Goal: Task Accomplishment & Management: Manage account settings

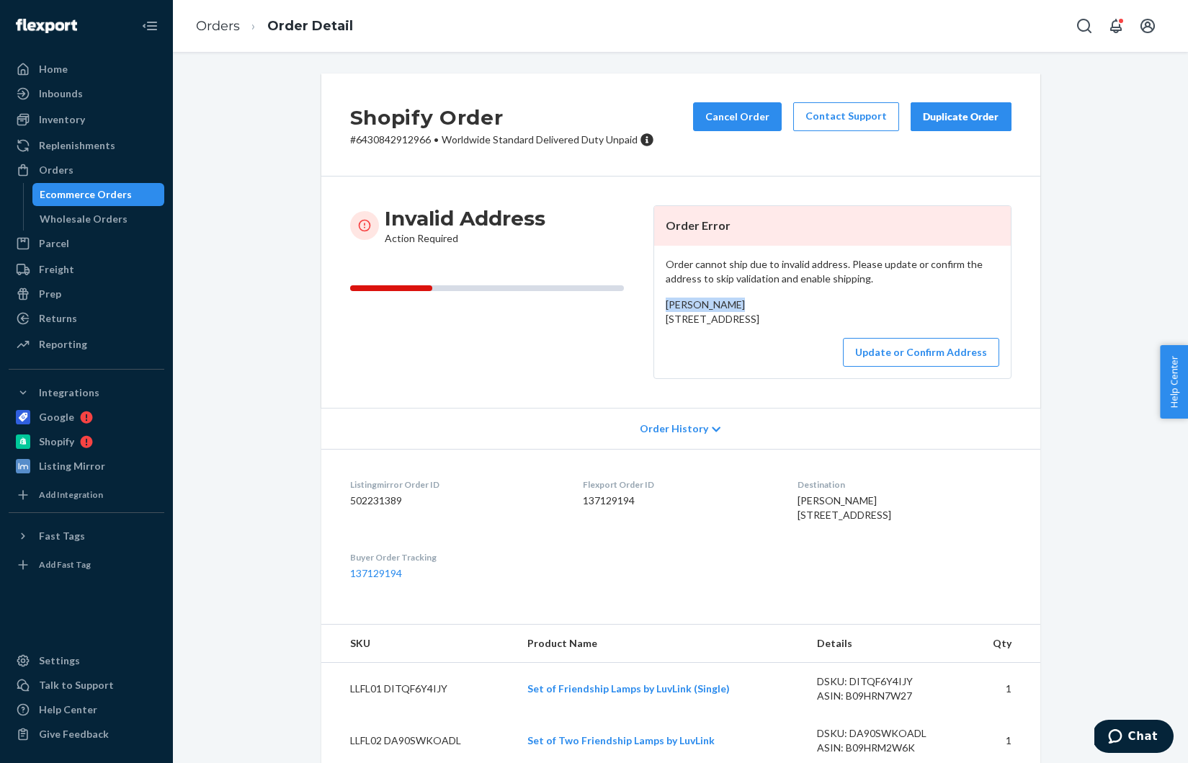
drag, startPoint x: 733, startPoint y: 301, endPoint x: 662, endPoint y: 302, distance: 71.3
click at [662, 302] on div "Order cannot ship due to invalid address. Please update or confirm the address …" at bounding box center [832, 312] width 357 height 133
copy span "[PERSON_NAME]"
click at [933, 367] on button "Update or Confirm Address" at bounding box center [921, 352] width 156 height 29
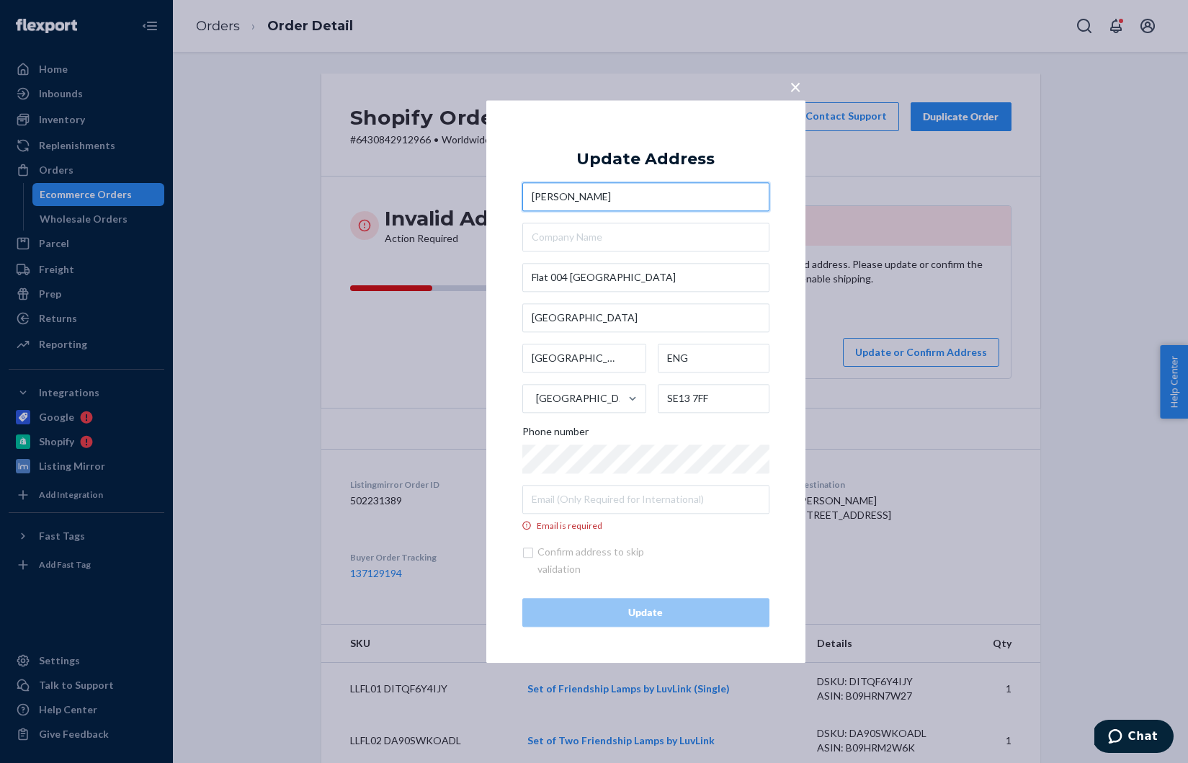
drag, startPoint x: 610, startPoint y: 202, endPoint x: 522, endPoint y: 189, distance: 88.9
click at [522, 189] on input "[PERSON_NAME]" at bounding box center [645, 196] width 247 height 29
click at [557, 498] on input "Email is required" at bounding box center [645, 499] width 247 height 29
paste input "[EMAIL_ADDRESS][DOMAIN_NAME]"
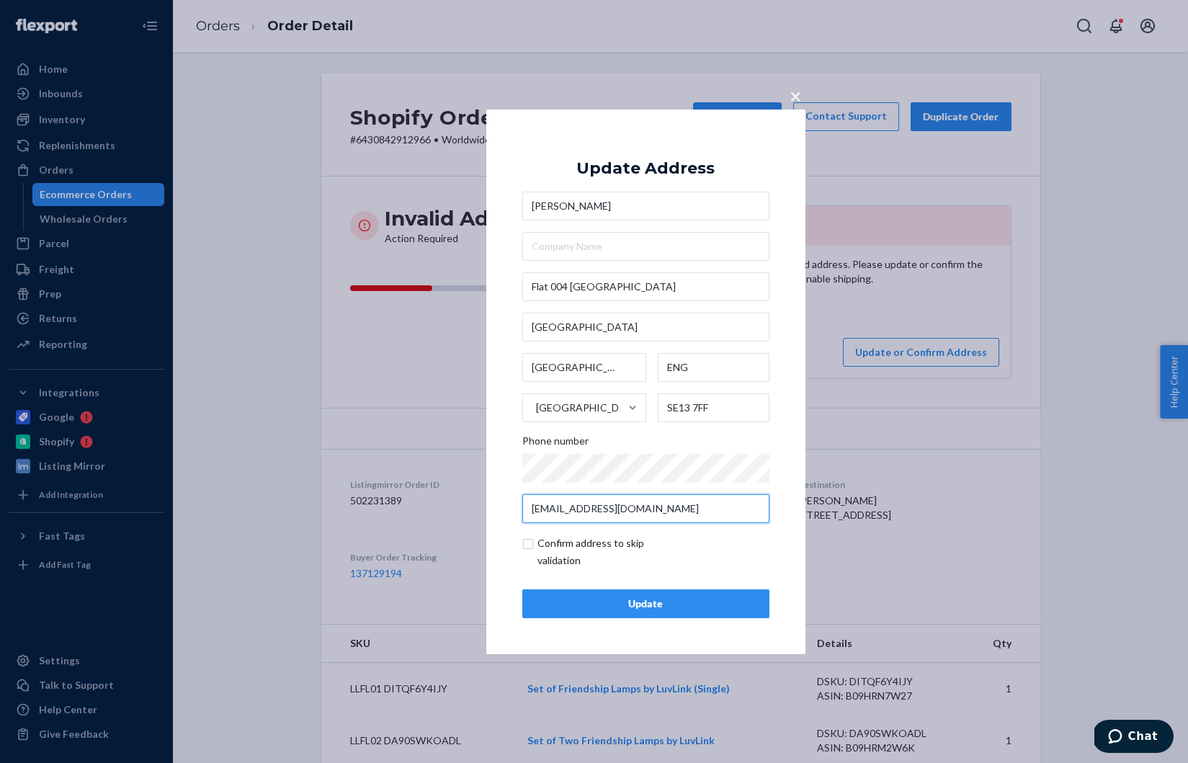
type input "[EMAIL_ADDRESS][DOMAIN_NAME]"
click at [577, 602] on div "Update" at bounding box center [646, 604] width 223 height 14
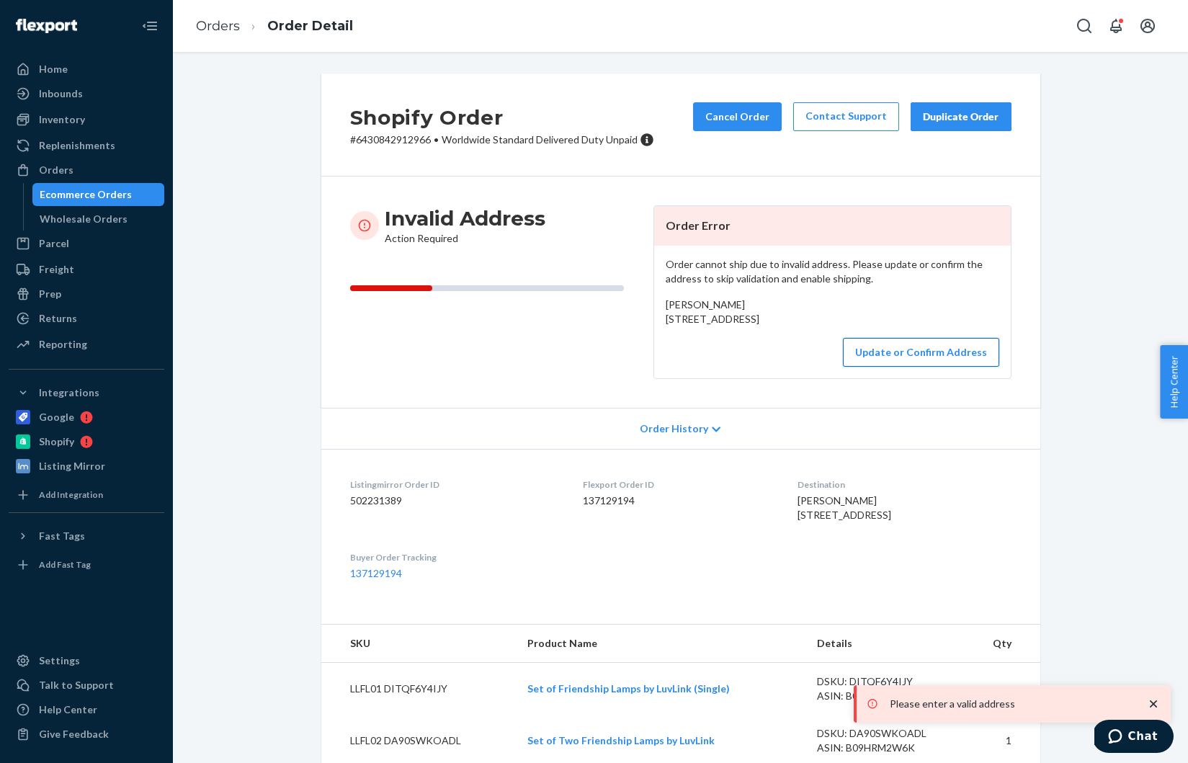
click at [907, 367] on button "Update or Confirm Address" at bounding box center [921, 352] width 156 height 29
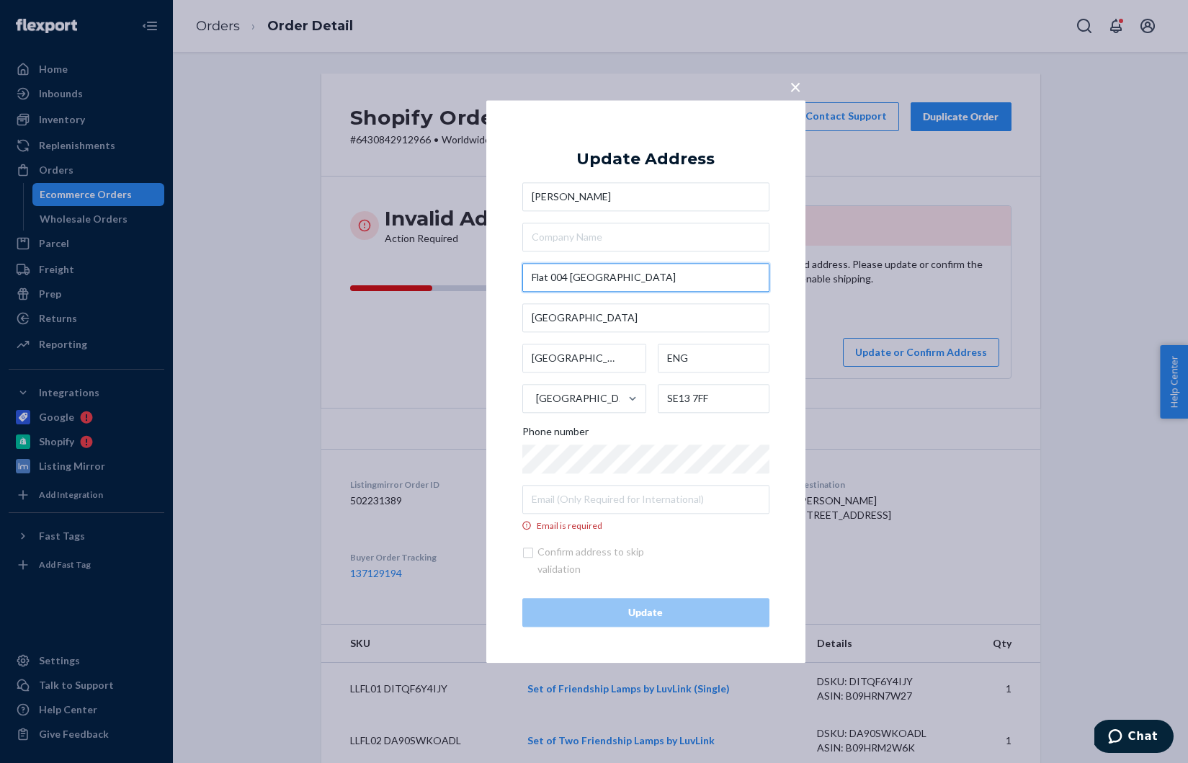
drag, startPoint x: 570, startPoint y: 275, endPoint x: 522, endPoint y: 276, distance: 47.6
click at [522, 276] on input "Flat 004 [GEOGRAPHIC_DATA]" at bounding box center [645, 277] width 247 height 29
click at [630, 325] on div "James Stanley [STREET_ADDRESS] Phone number Email is required" at bounding box center [645, 356] width 247 height 349
type input "Conington Rd"
type input "[GEOGRAPHIC_DATA]"
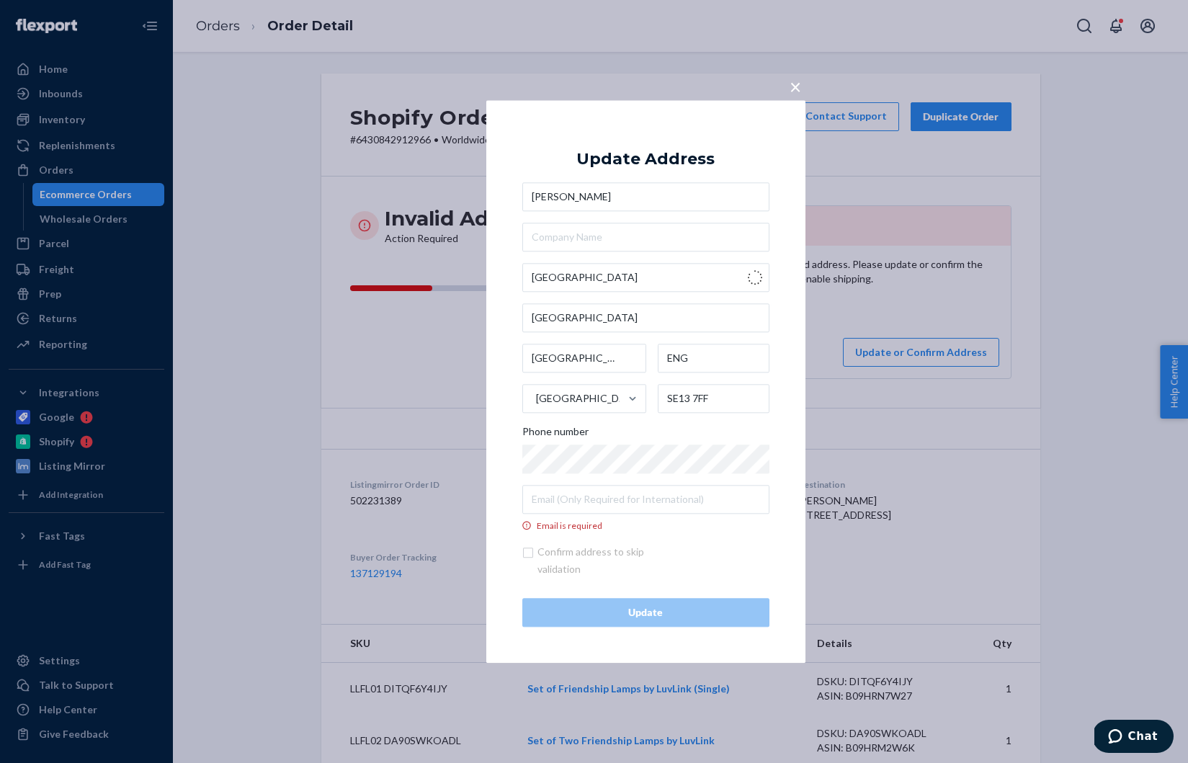
type input "SE13 7FG"
click at [567, 324] on input "text" at bounding box center [645, 317] width 247 height 29
paste input "Flat 004"
type input "Flat 004"
click at [531, 275] on input "Conington Rd" at bounding box center [645, 277] width 247 height 29
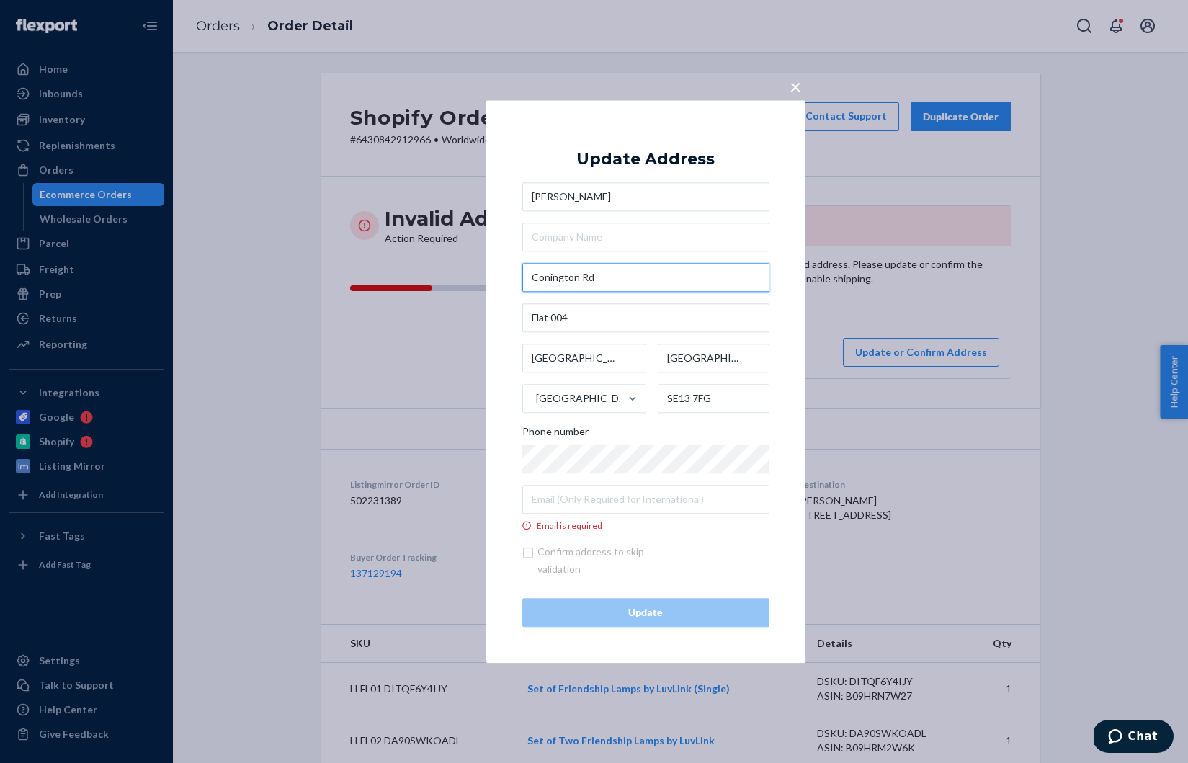
paste input "[GEOGRAPHIC_DATA]"
type input "[GEOGRAPHIC_DATA]"
click at [783, 286] on div "× Update Address [PERSON_NAME][STREET_ADDRESS] Phone number Email is required C…" at bounding box center [645, 381] width 319 height 563
click at [575, 502] on input "Email is required" at bounding box center [645, 499] width 247 height 29
paste input "[EMAIL_ADDRESS][DOMAIN_NAME]"
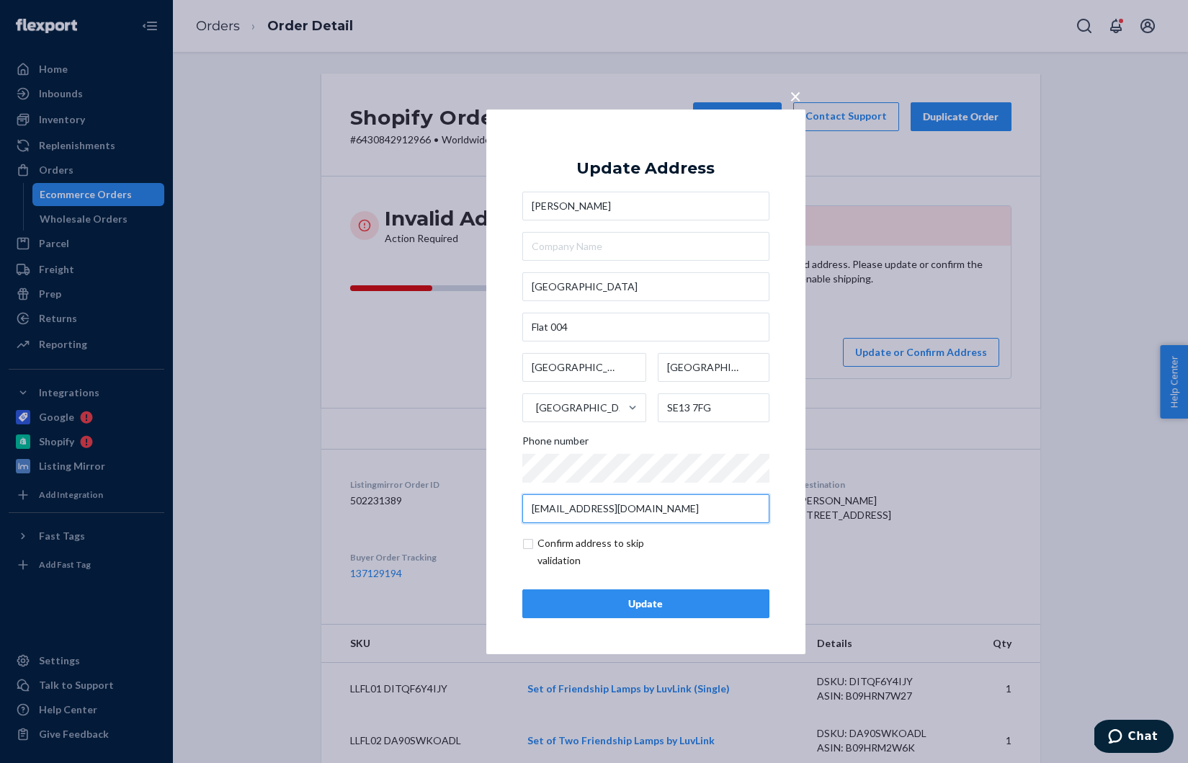
type input "[EMAIL_ADDRESS][DOMAIN_NAME]"
click at [530, 540] on input "checkbox" at bounding box center [605, 552] width 167 height 35
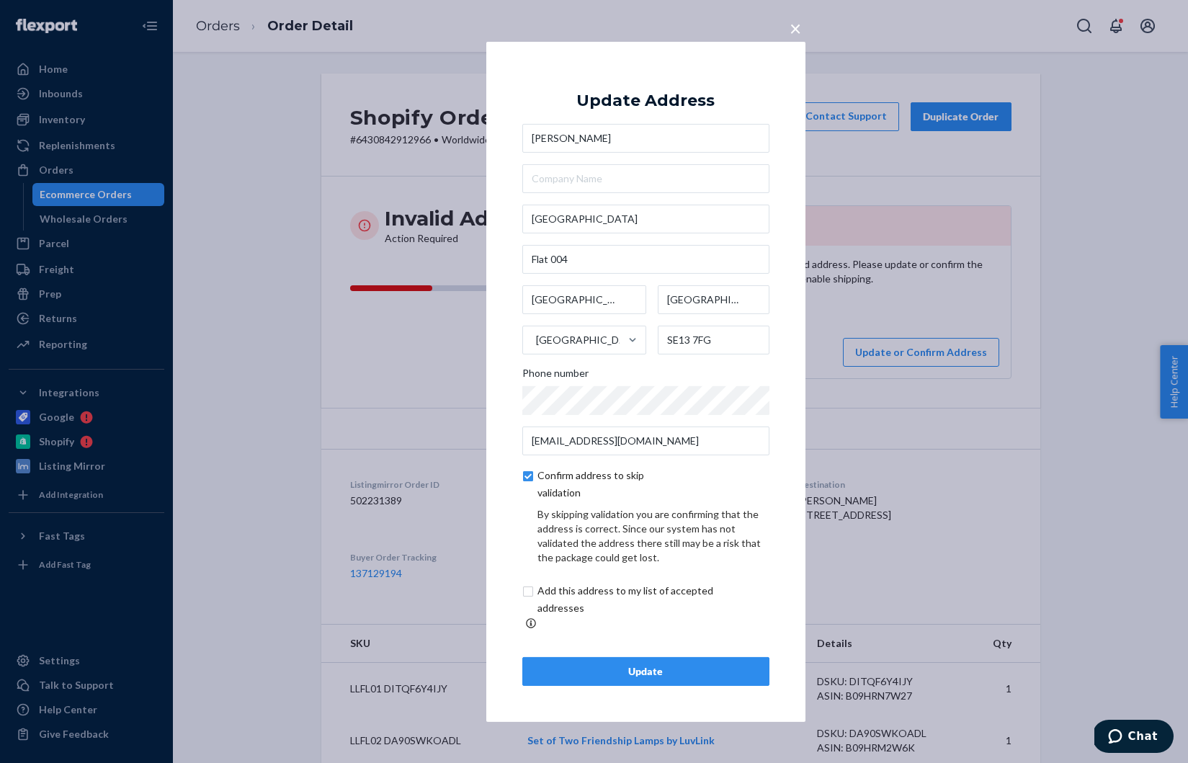
click at [527, 482] on input "checkbox" at bounding box center [605, 484] width 167 height 35
checkbox input "false"
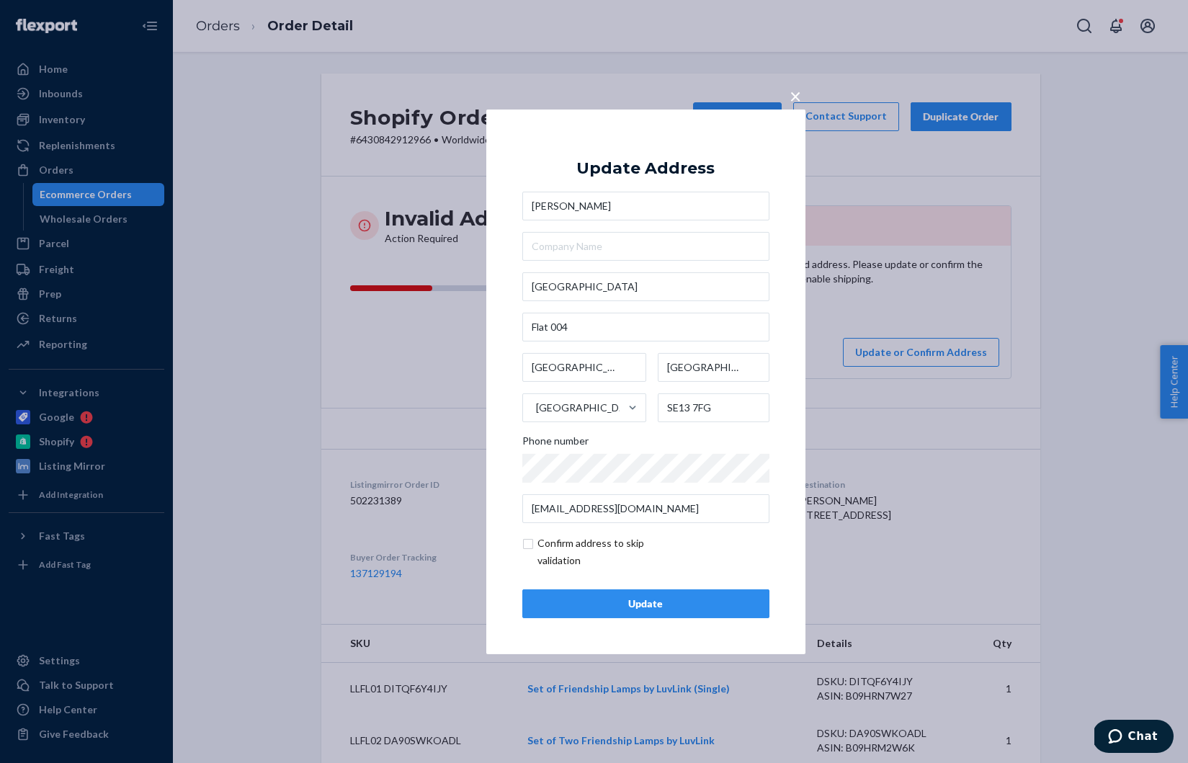
click at [620, 592] on button "Update" at bounding box center [645, 603] width 247 height 29
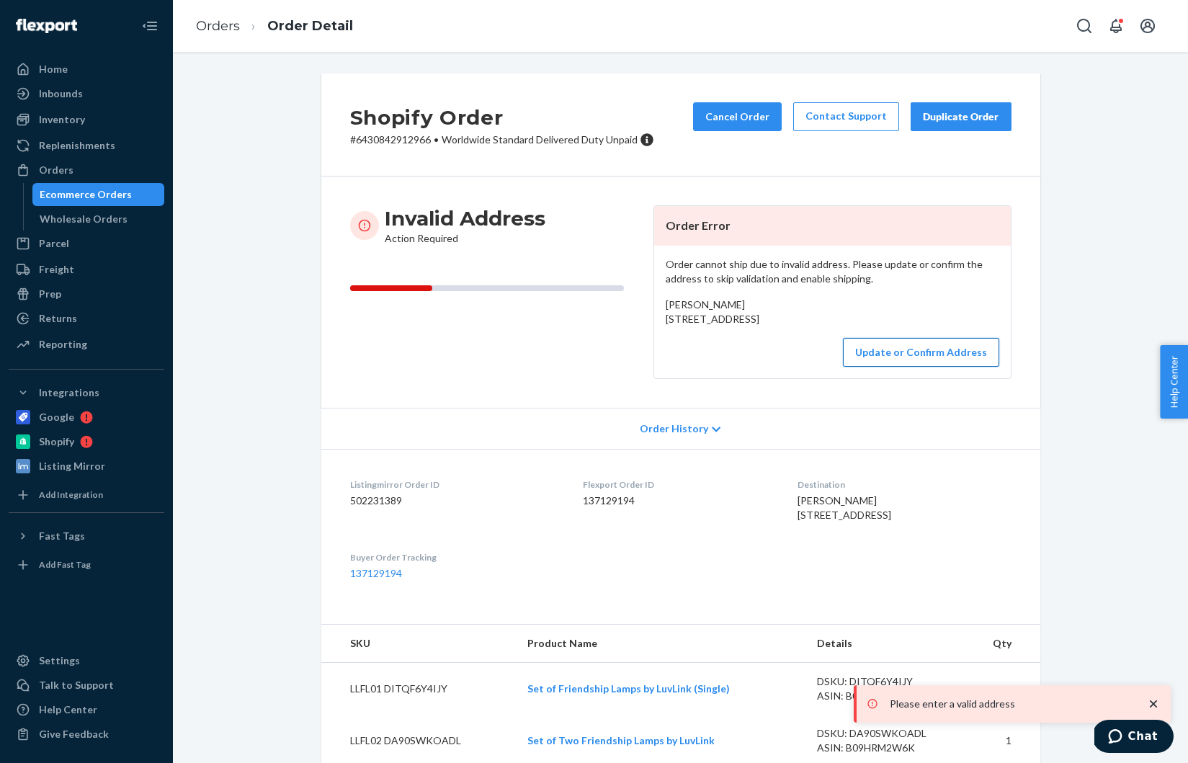
click at [912, 367] on button "Update or Confirm Address" at bounding box center [921, 352] width 156 height 29
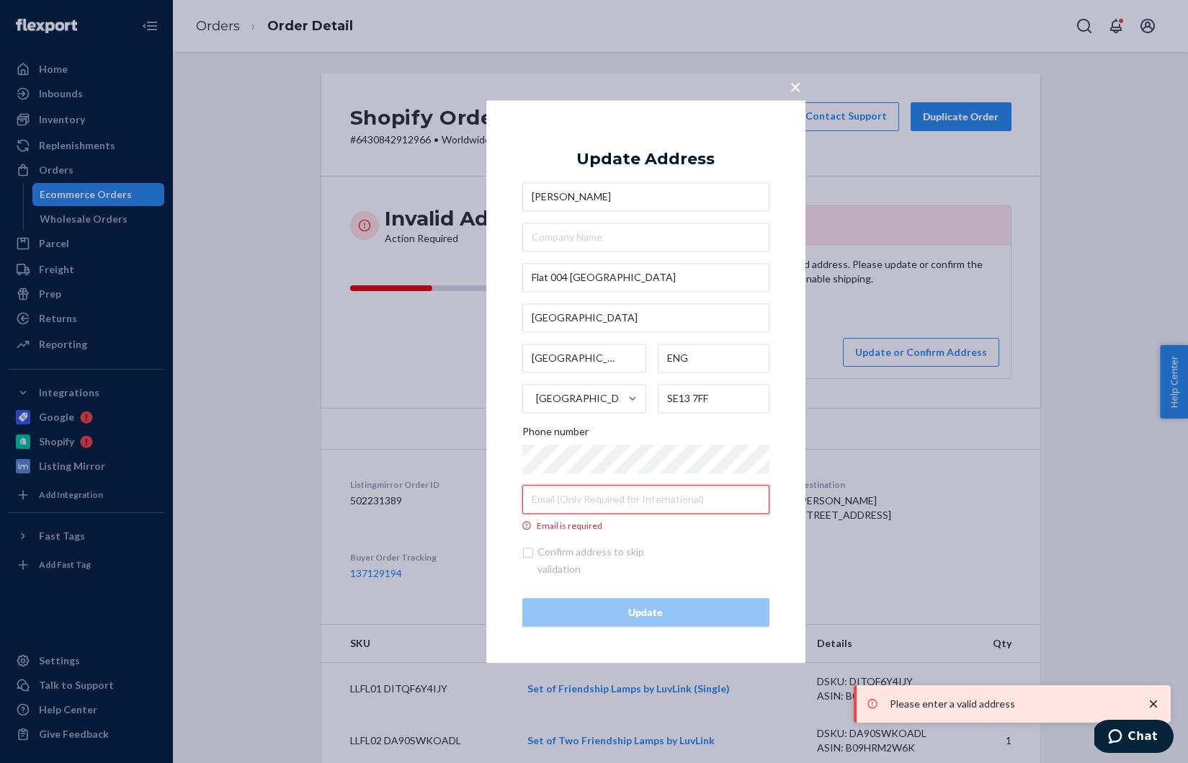
click at [545, 496] on input "Email is required" at bounding box center [645, 499] width 247 height 29
paste input "[EMAIL_ADDRESS][DOMAIN_NAME]"
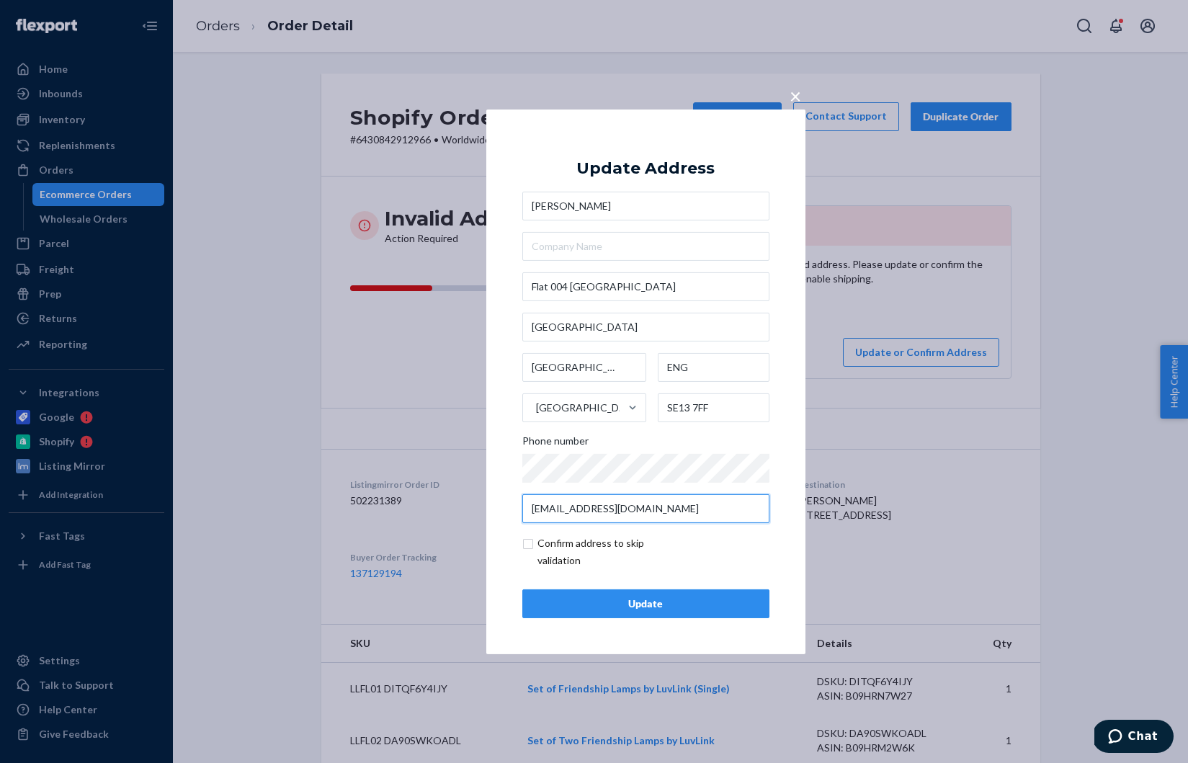
type input "[EMAIL_ADDRESS][DOMAIN_NAME]"
click at [525, 545] on input "checkbox" at bounding box center [605, 552] width 167 height 35
checkbox input "true"
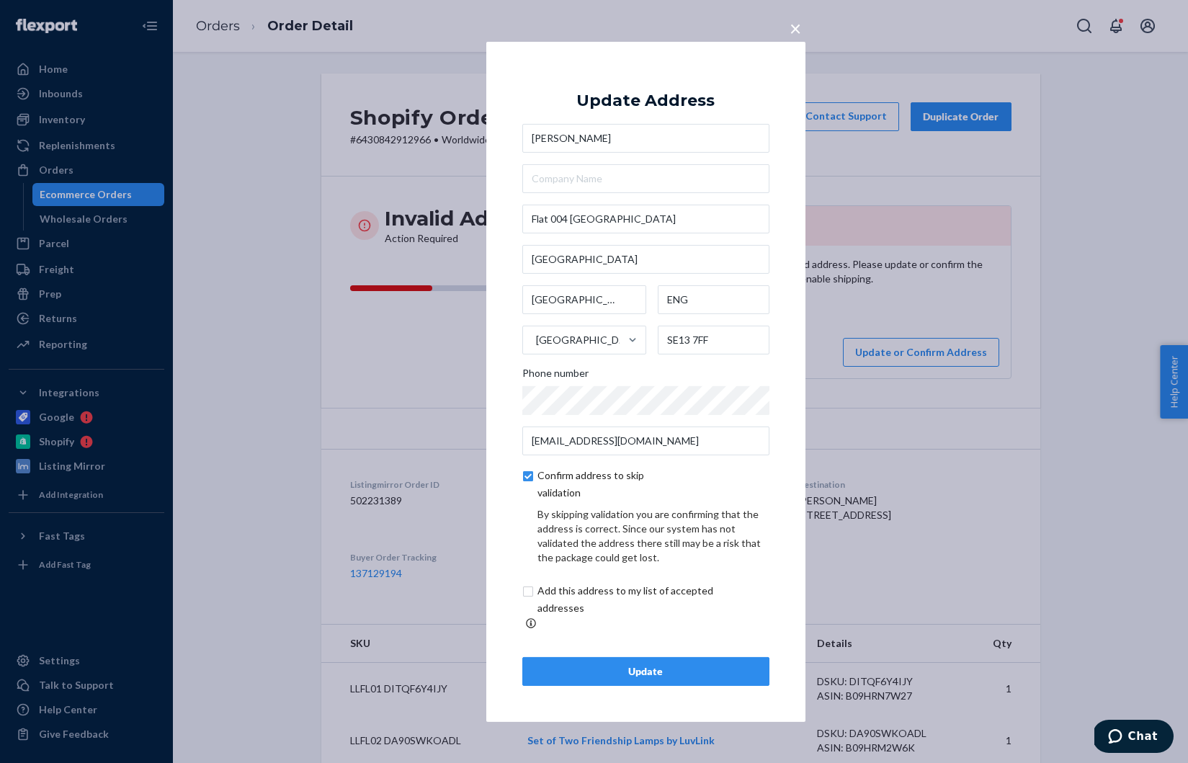
click at [705, 687] on div "× Update Address James [STREET_ADDRESS] Phone number [EMAIL_ADDRESS][DOMAIN_NAM…" at bounding box center [645, 381] width 319 height 680
click at [708, 681] on div "× Update Address James [STREET_ADDRESS] Phone number [EMAIL_ADDRESS][DOMAIN_NAM…" at bounding box center [645, 381] width 319 height 680
click at [716, 664] on div "Update" at bounding box center [646, 671] width 223 height 14
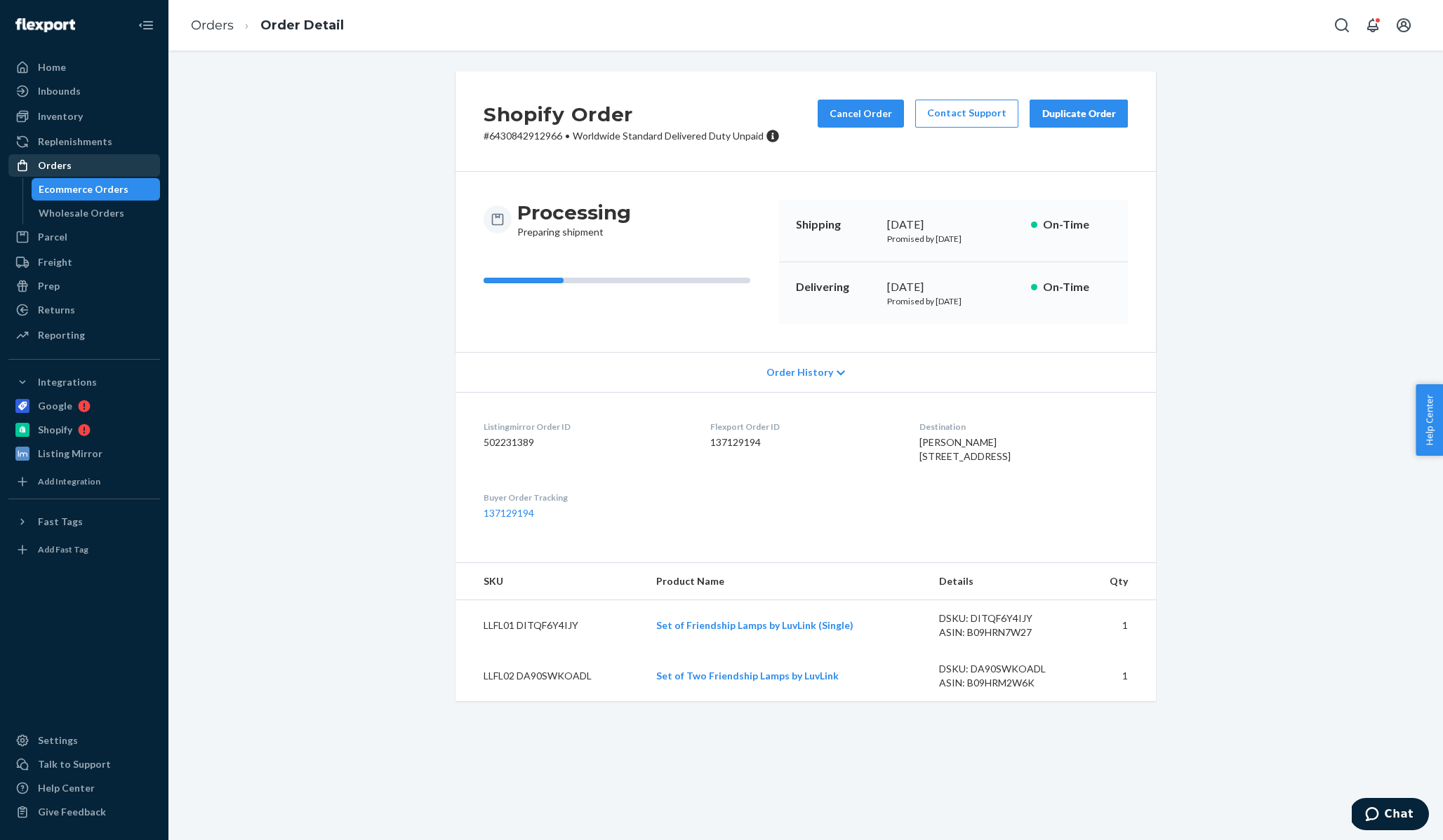
click at [56, 165] on div "Orders" at bounding box center [55, 165] width 34 height 14
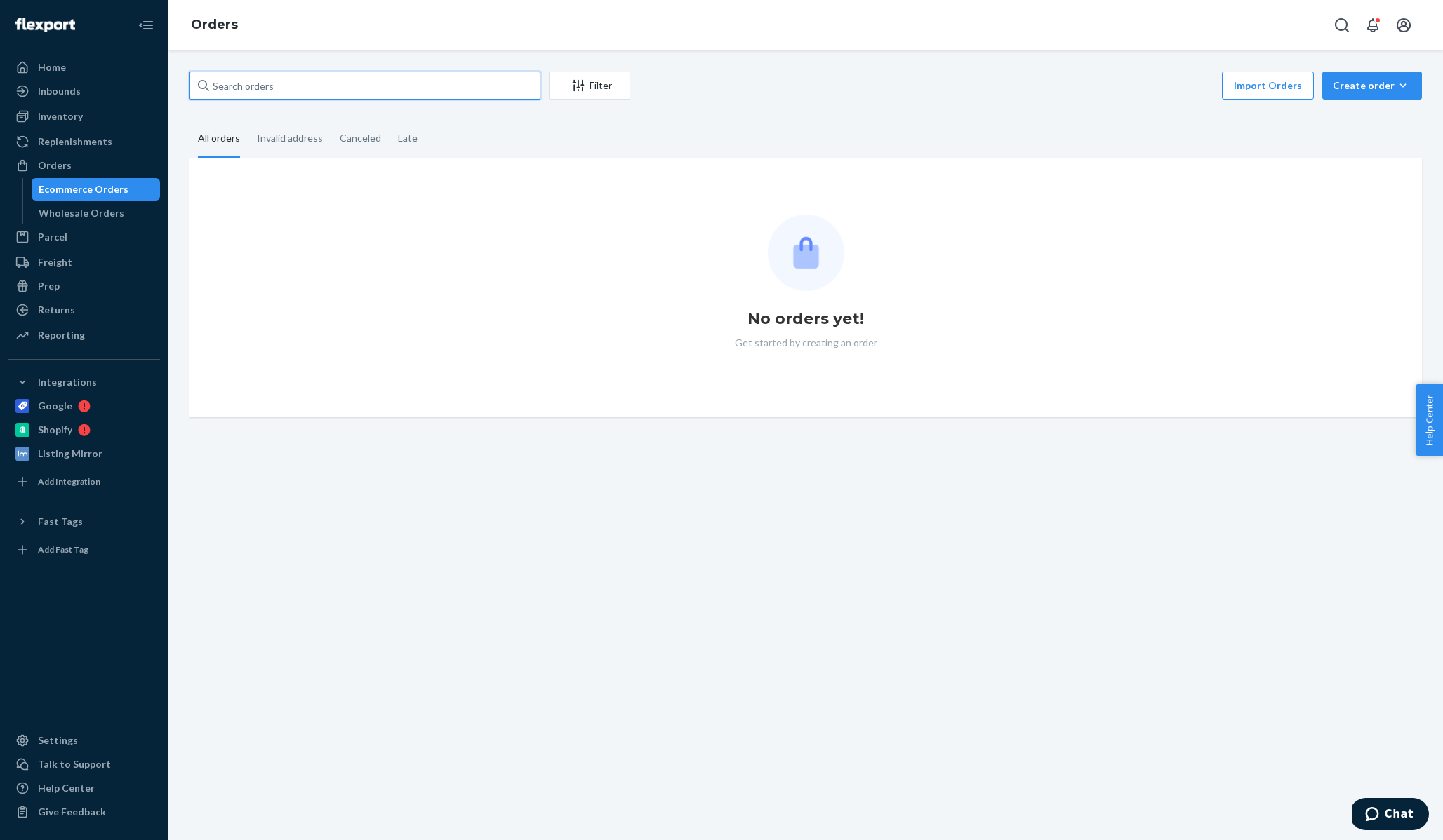
click at [387, 75] on input "text" at bounding box center [365, 86] width 351 height 28
paste input "[PERSON_NAME]"
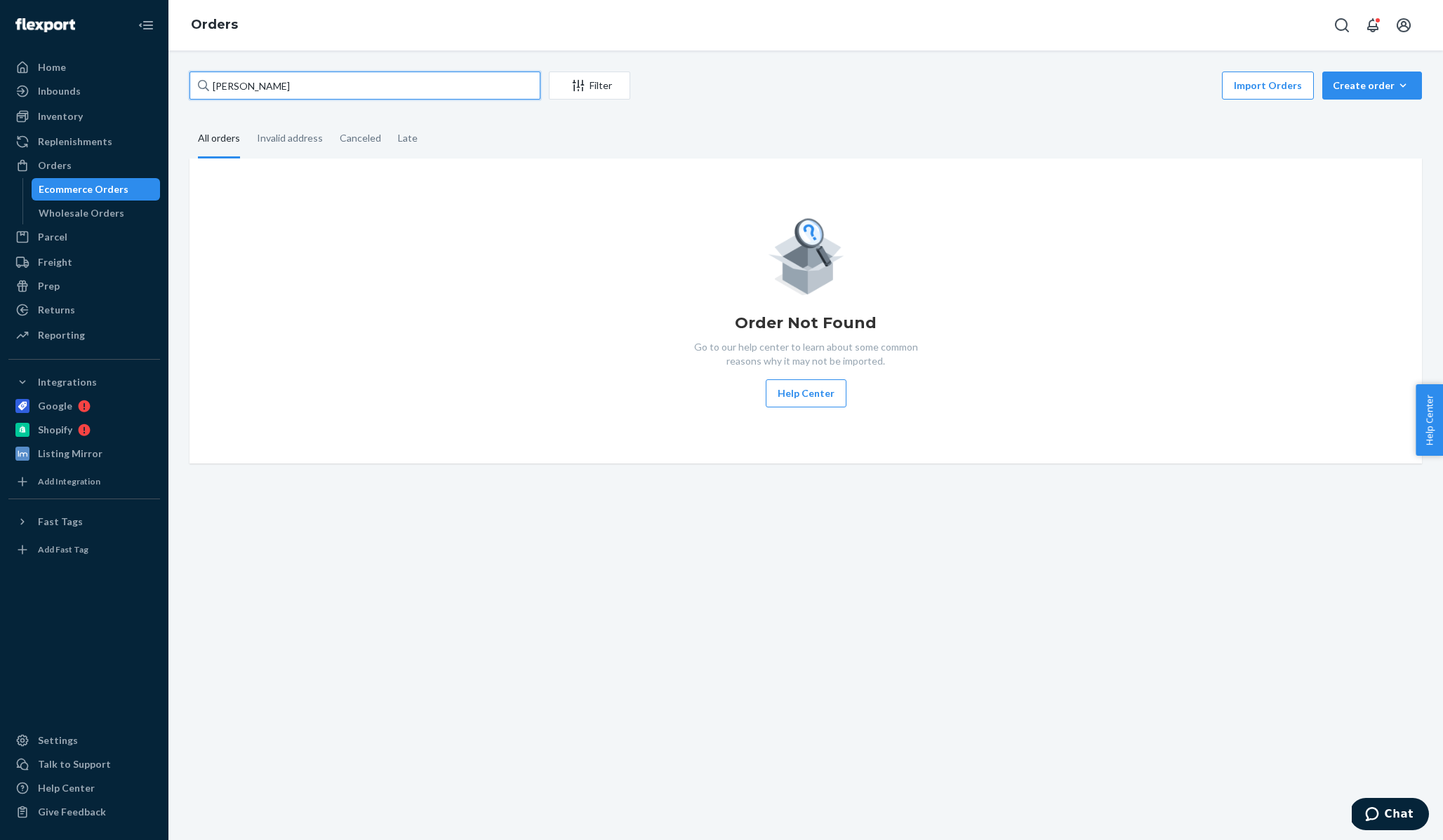
type input "[PERSON_NAME]"
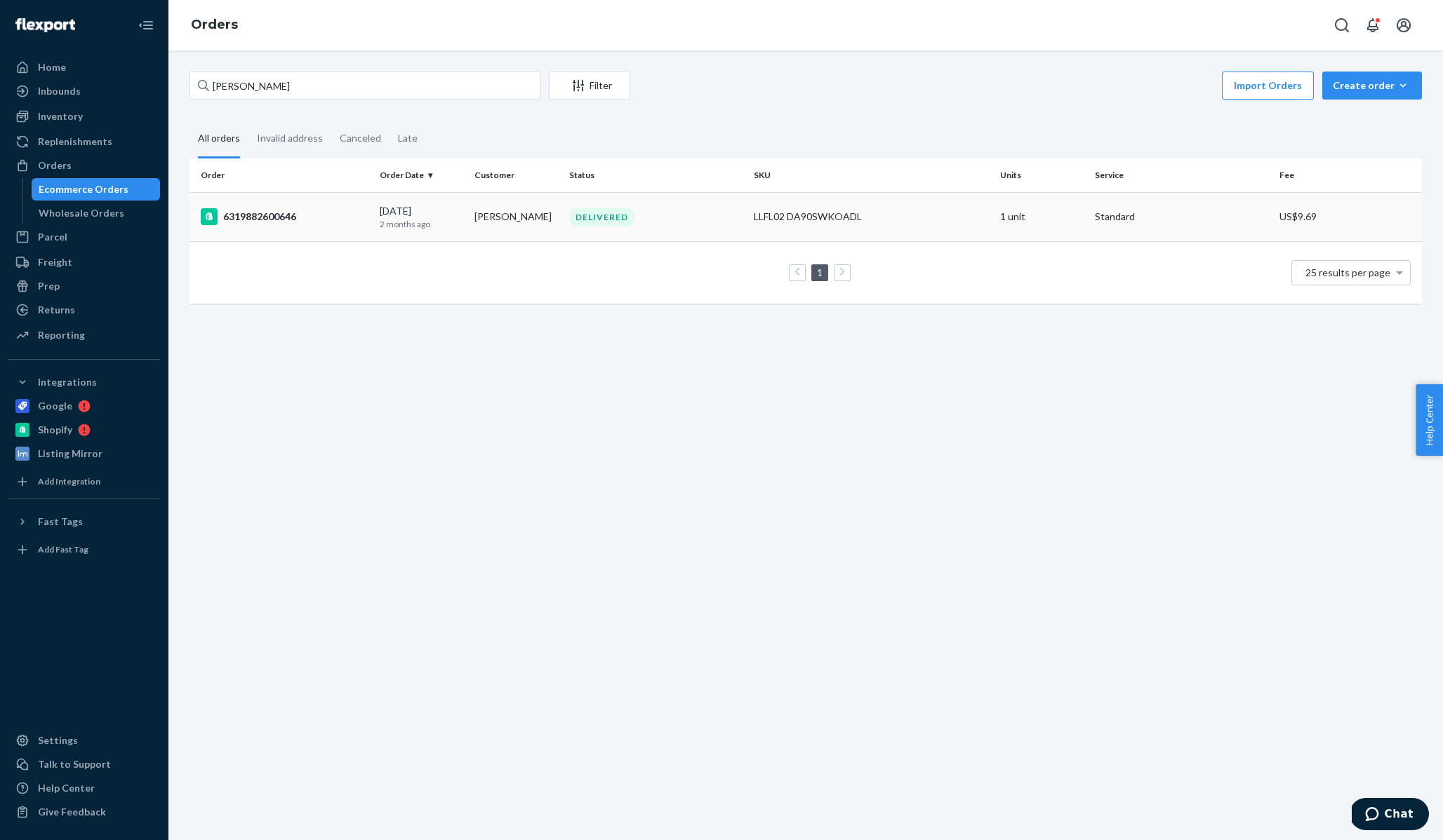
click at [260, 217] on div "6319882600646" at bounding box center [284, 216] width 167 height 17
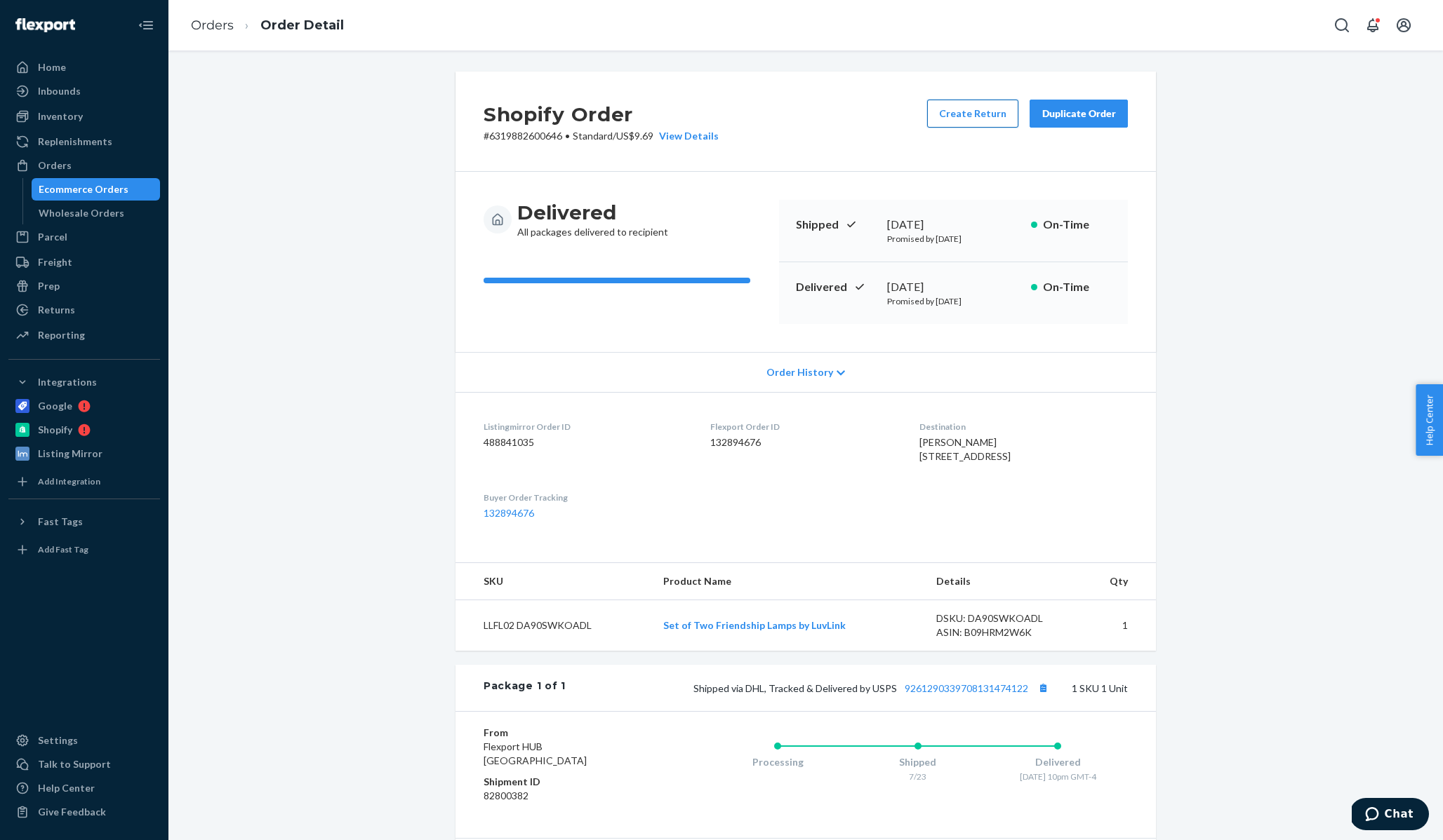
click at [955, 109] on button "Create Return" at bounding box center [973, 113] width 92 height 28
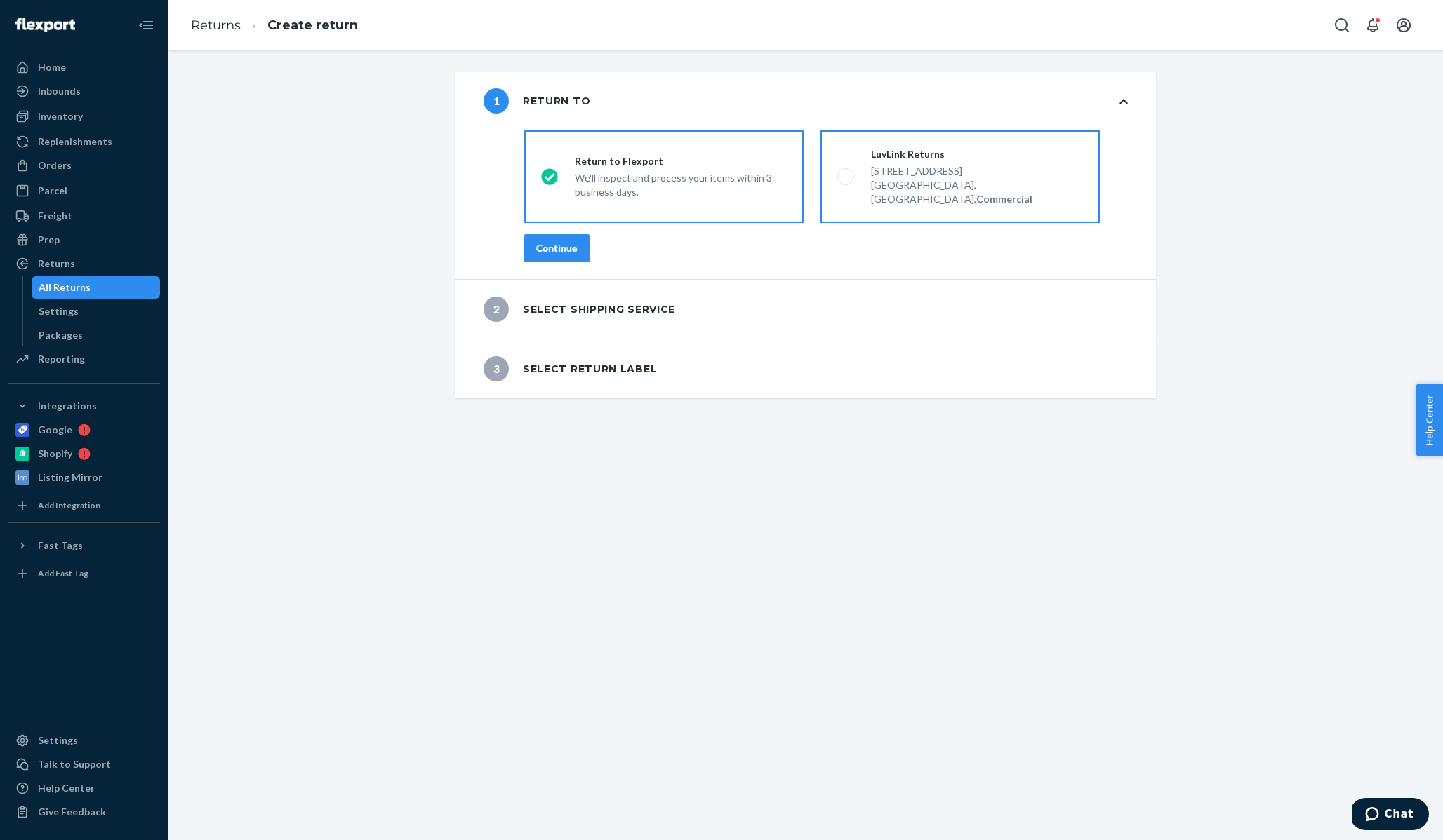
click at [856, 169] on div "LuvLink Returns [STREET_ADDRESS], Commercial" at bounding box center [968, 176] width 229 height 59
click at [846, 172] on input "LuvLink Returns [STREET_ADDRESS], Commercial" at bounding box center [841, 176] width 9 height 9
radio input "true"
click at [559, 241] on div "Continue" at bounding box center [557, 248] width 42 height 14
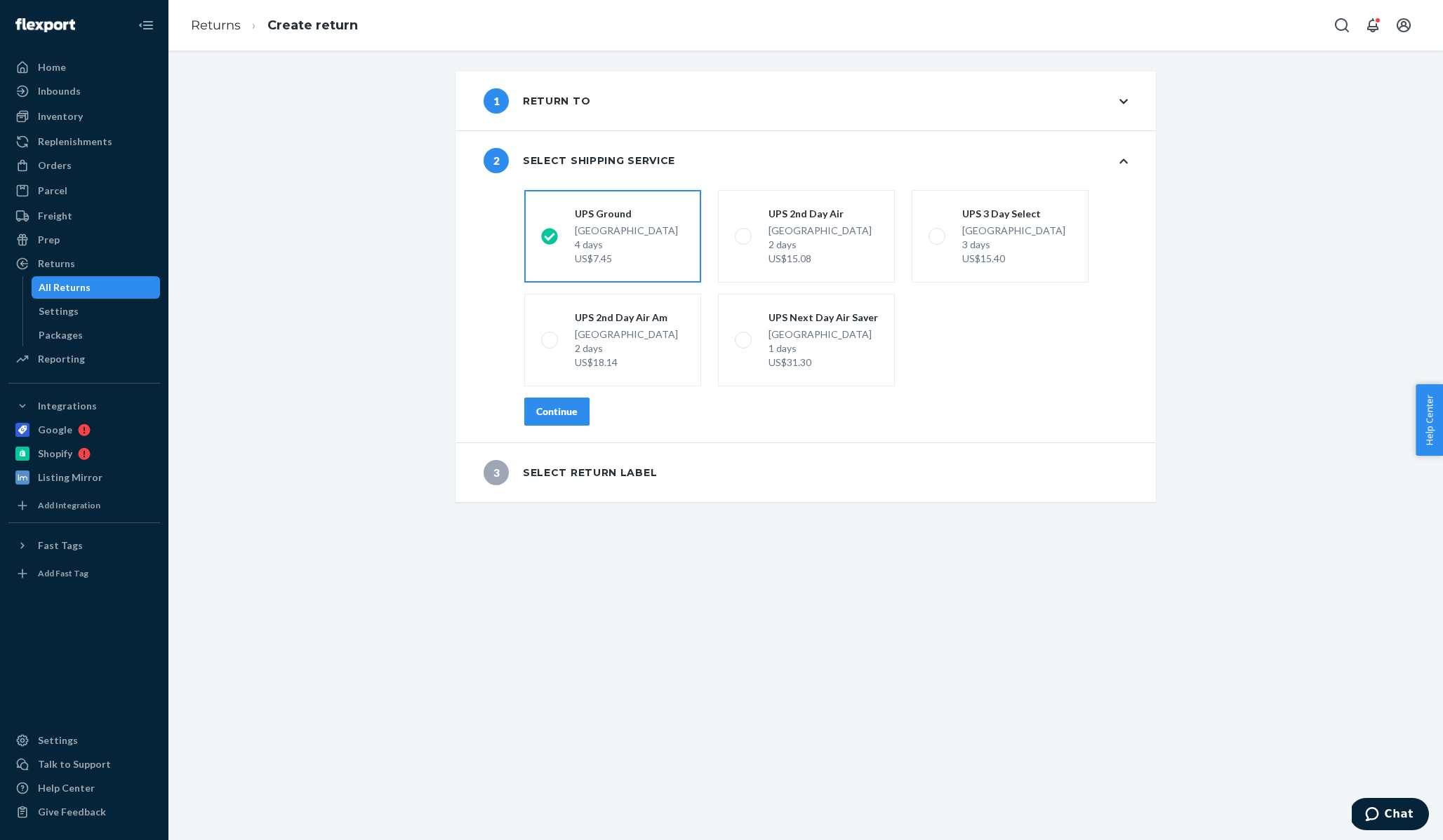
click at [563, 421] on button "Continue" at bounding box center [556, 412] width 65 height 28
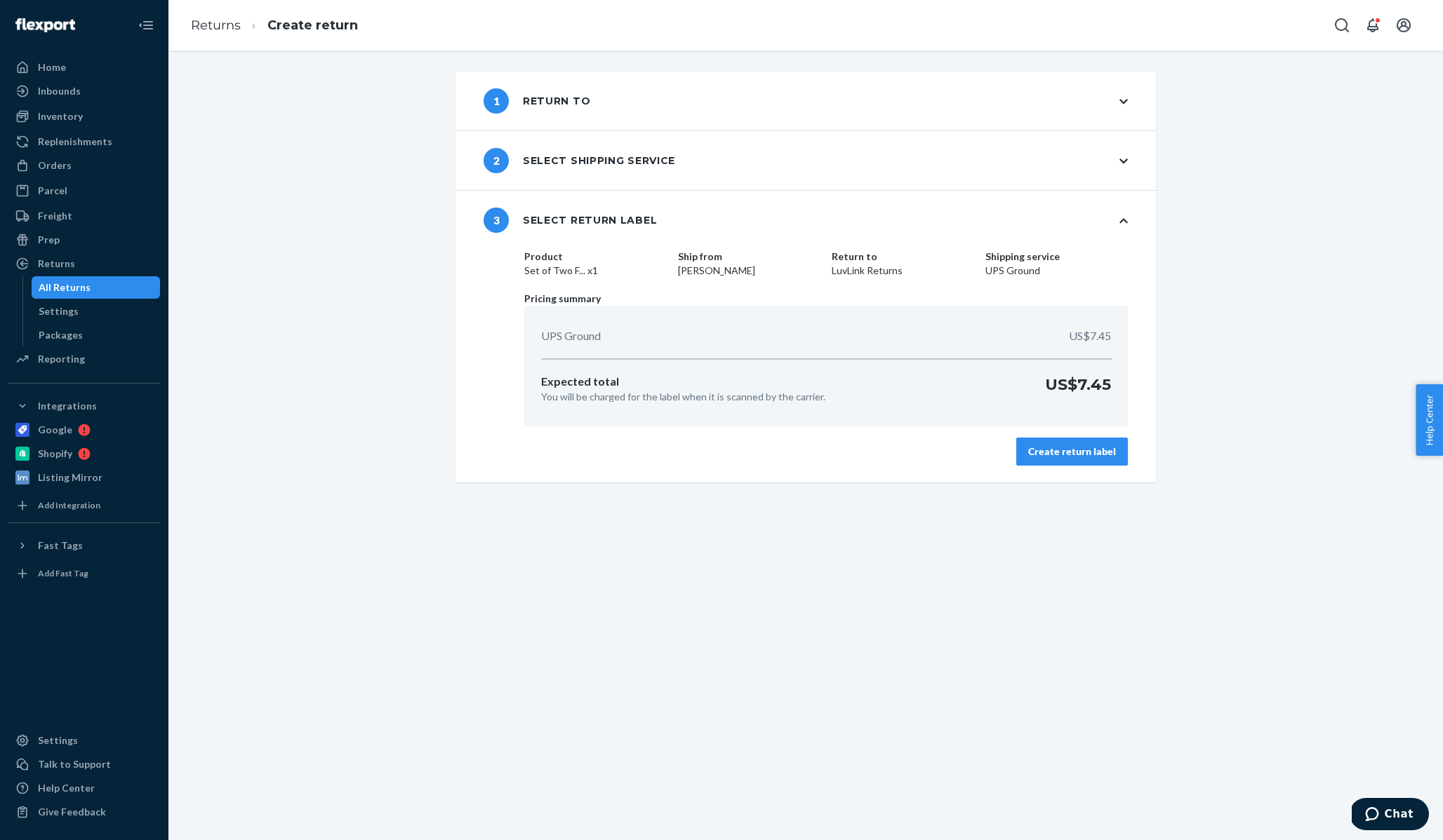
click at [1092, 446] on div "Create return label" at bounding box center [1072, 452] width 88 height 14
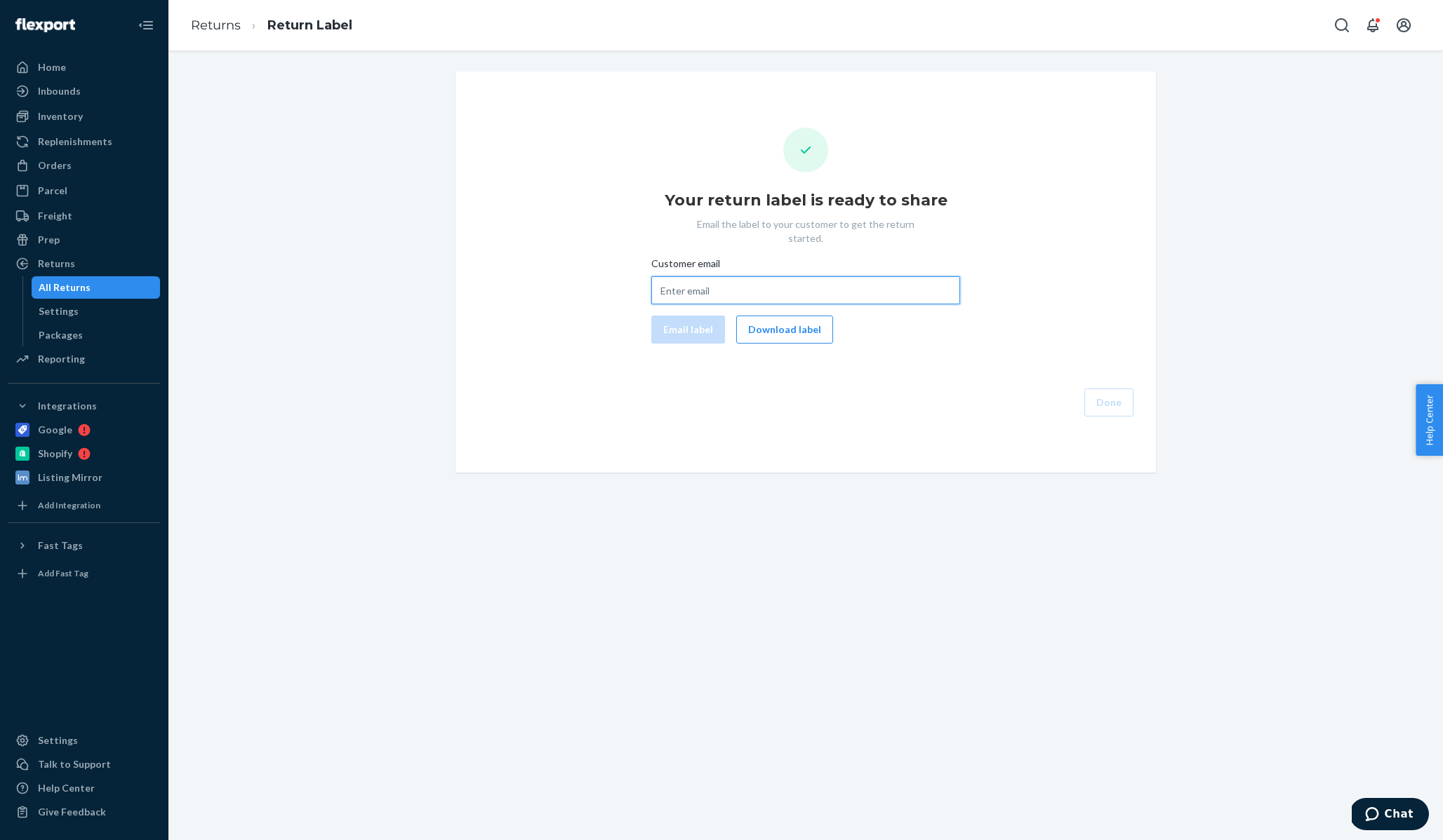
click at [842, 283] on input "Customer email" at bounding box center [805, 290] width 309 height 28
paste input "[EMAIL_ADDRESS][DOMAIN_NAME]"
type input "[EMAIL_ADDRESS][DOMAIN_NAME]"
click at [697, 322] on button "Email label" at bounding box center [688, 329] width 74 height 28
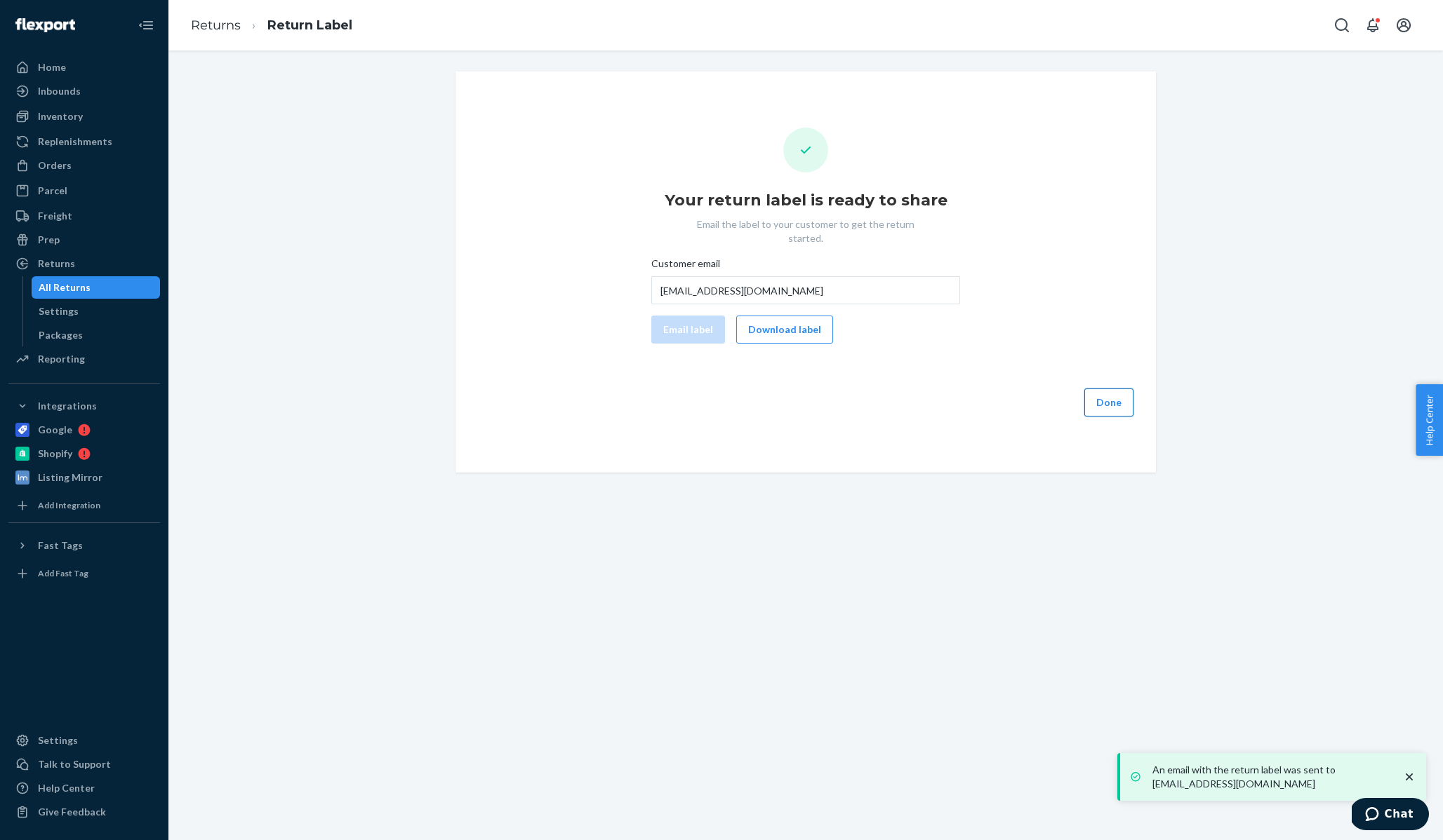
click at [1110, 392] on button "Done" at bounding box center [1108, 402] width 49 height 28
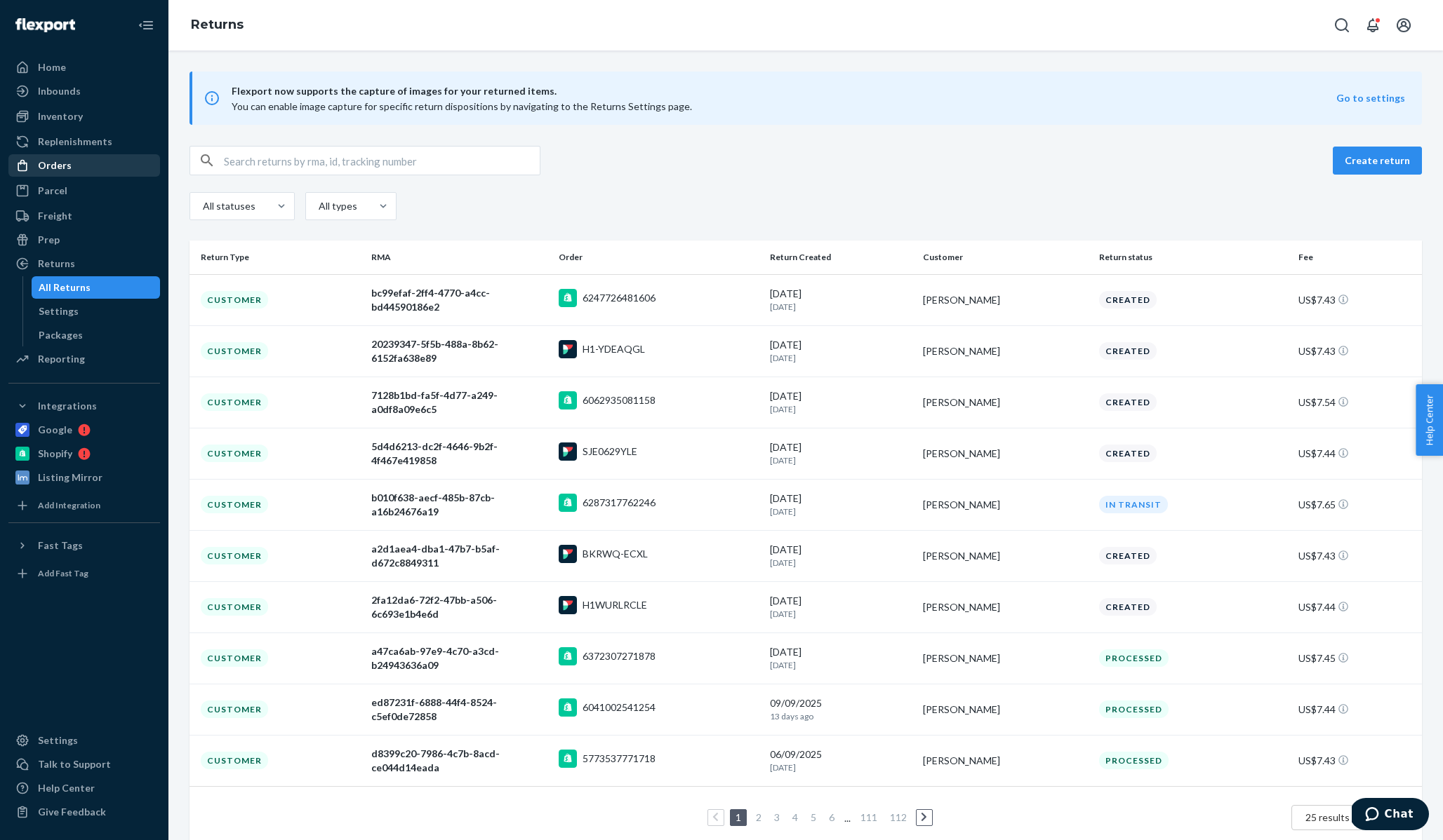
click at [77, 171] on div "Orders" at bounding box center [84, 165] width 149 height 19
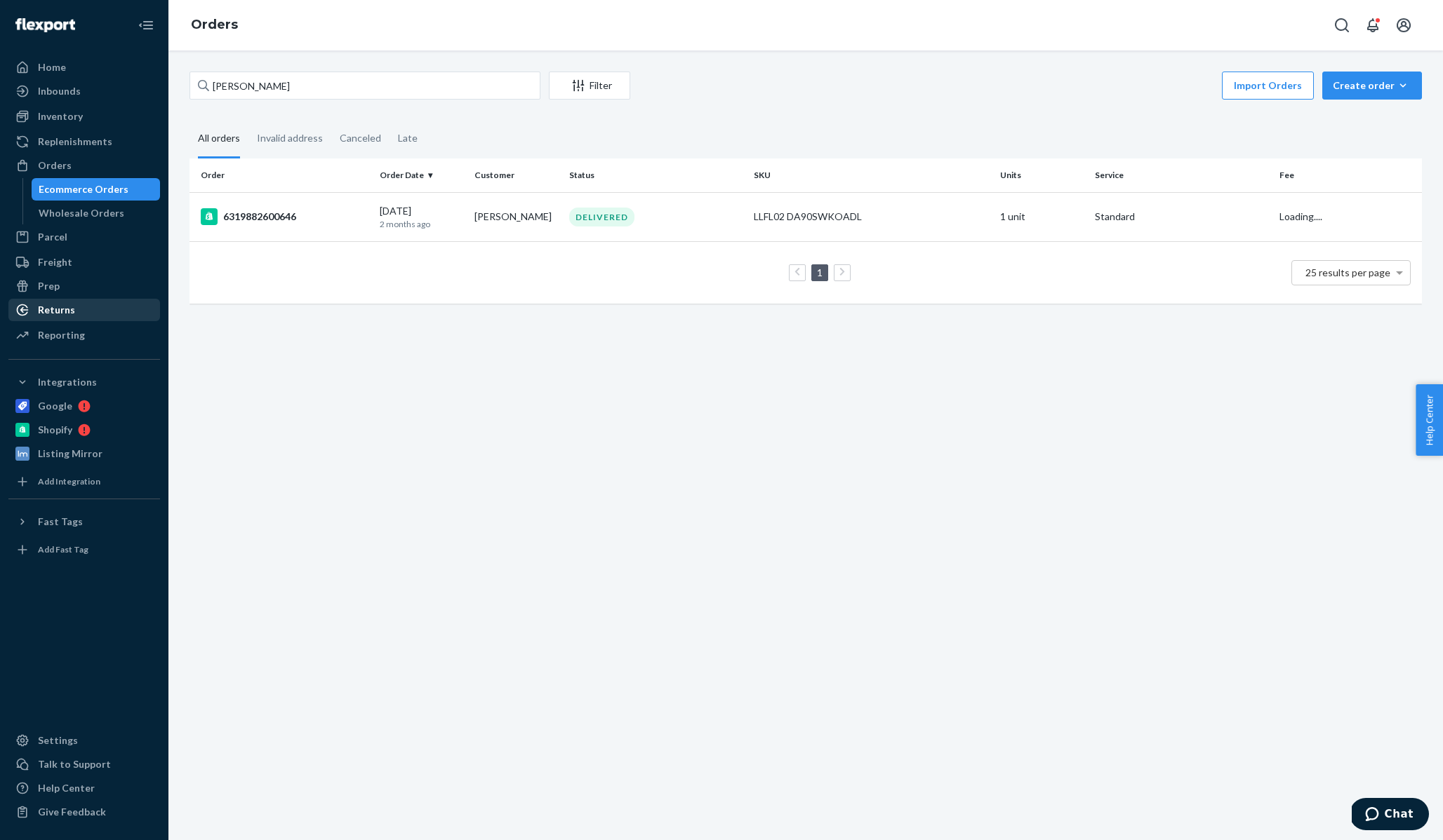
click at [63, 315] on div "Returns" at bounding box center [56, 310] width 37 height 14
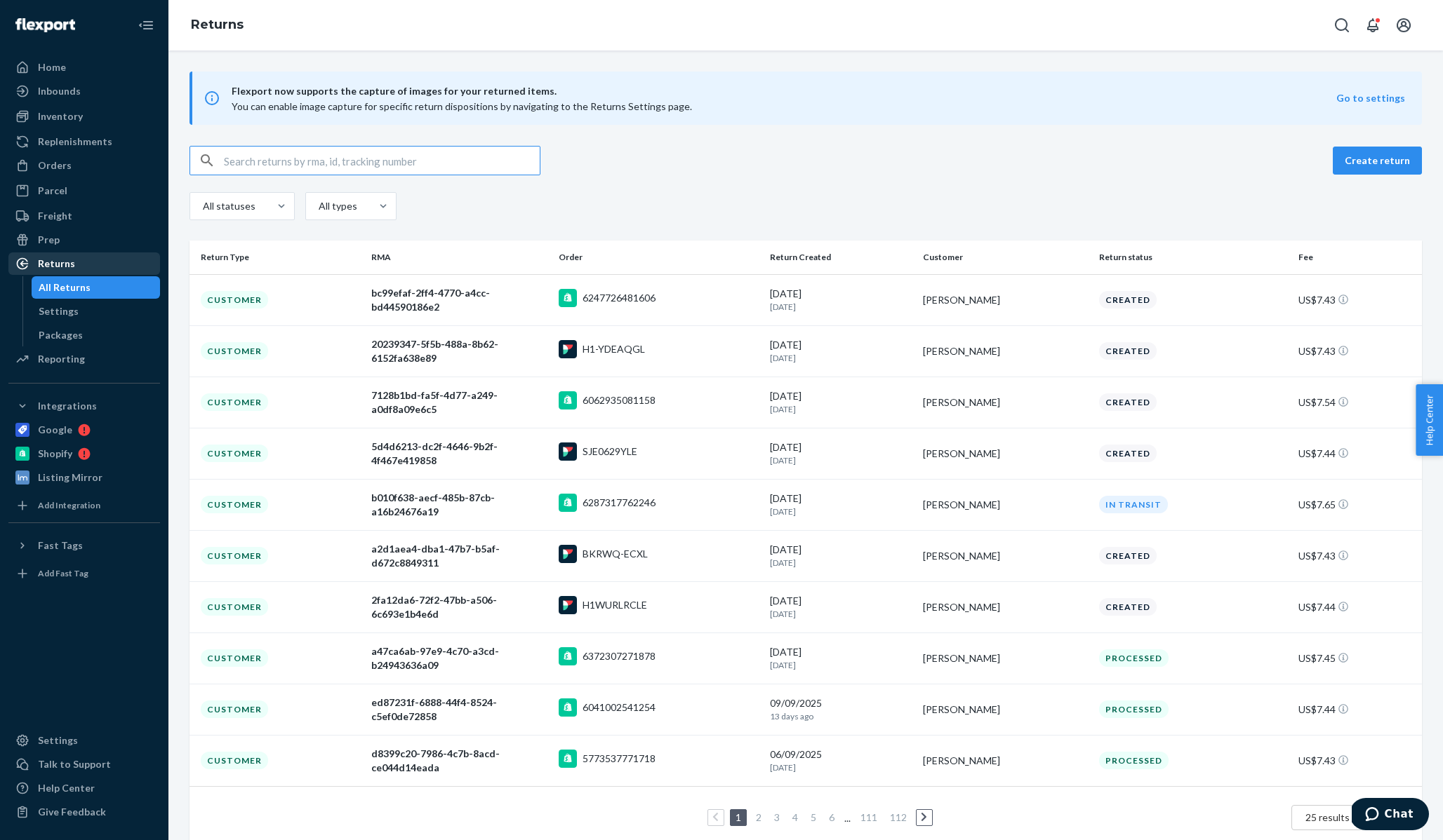
click at [116, 260] on div "Returns" at bounding box center [84, 264] width 149 height 19
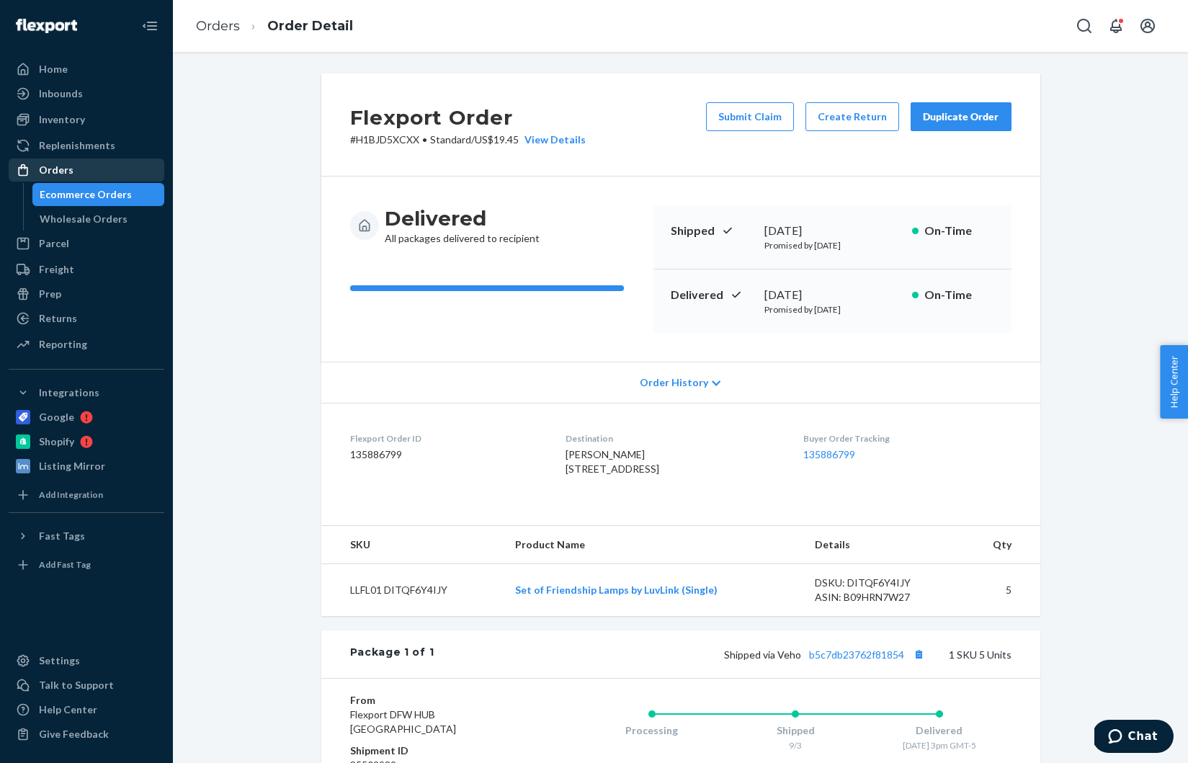
click at [56, 171] on div "Orders" at bounding box center [56, 170] width 35 height 14
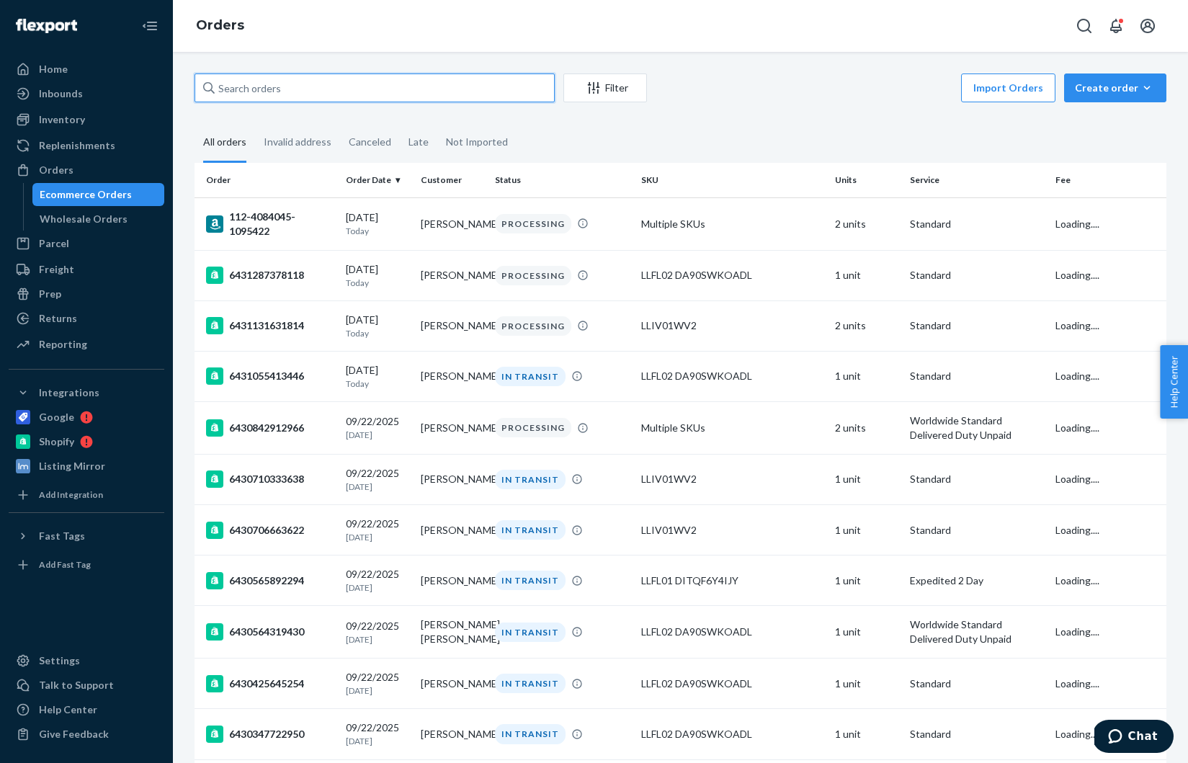
click at [275, 80] on input "text" at bounding box center [375, 88] width 360 height 29
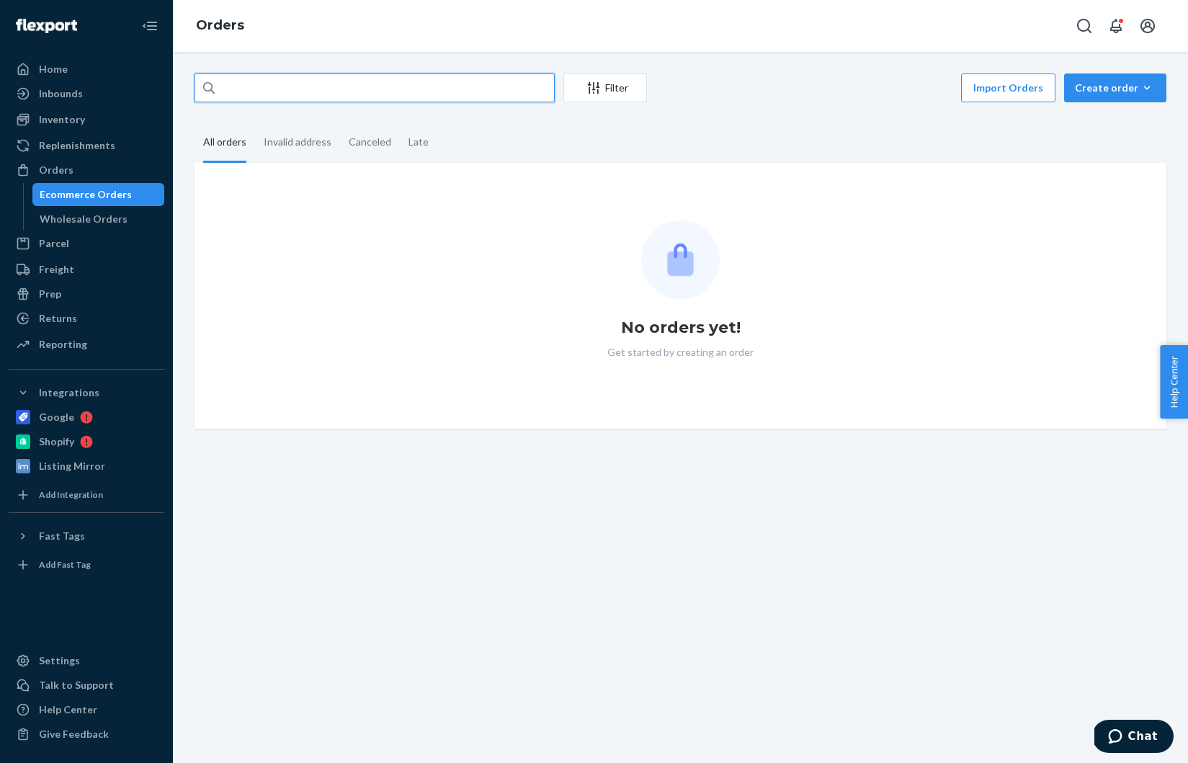
paste input "4827E294C350"
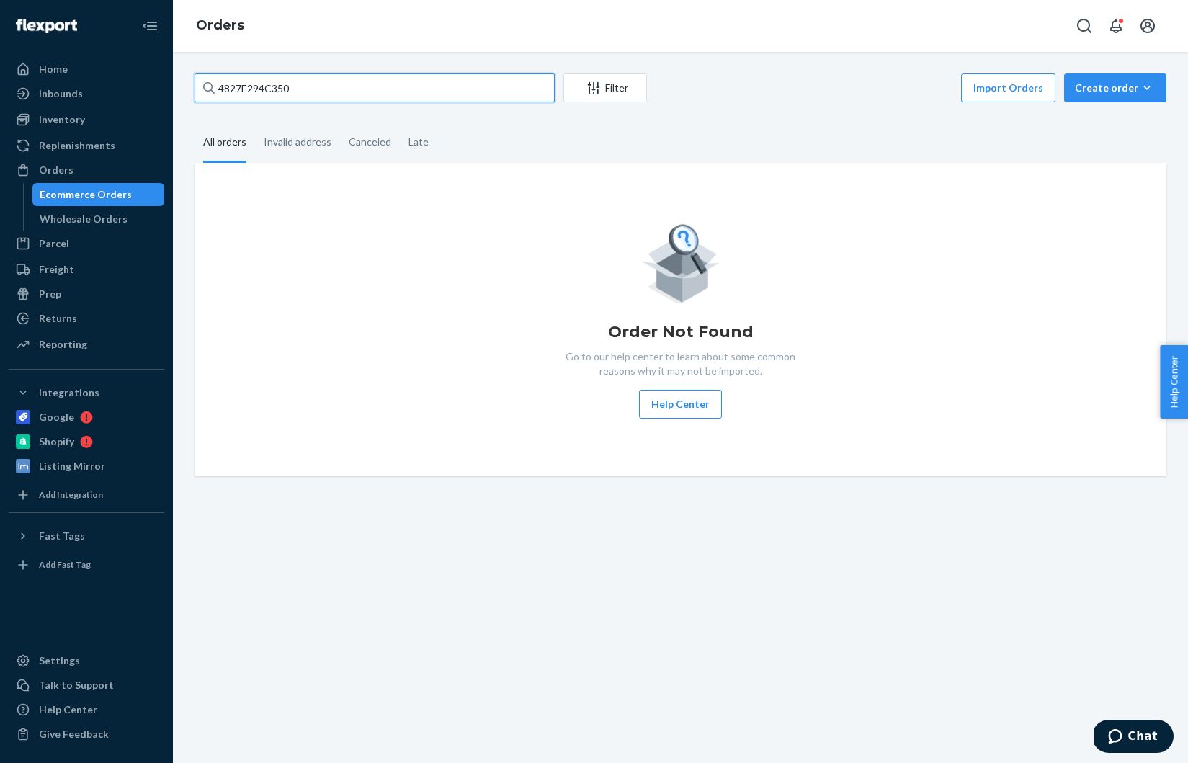
type input "4827E294C350"
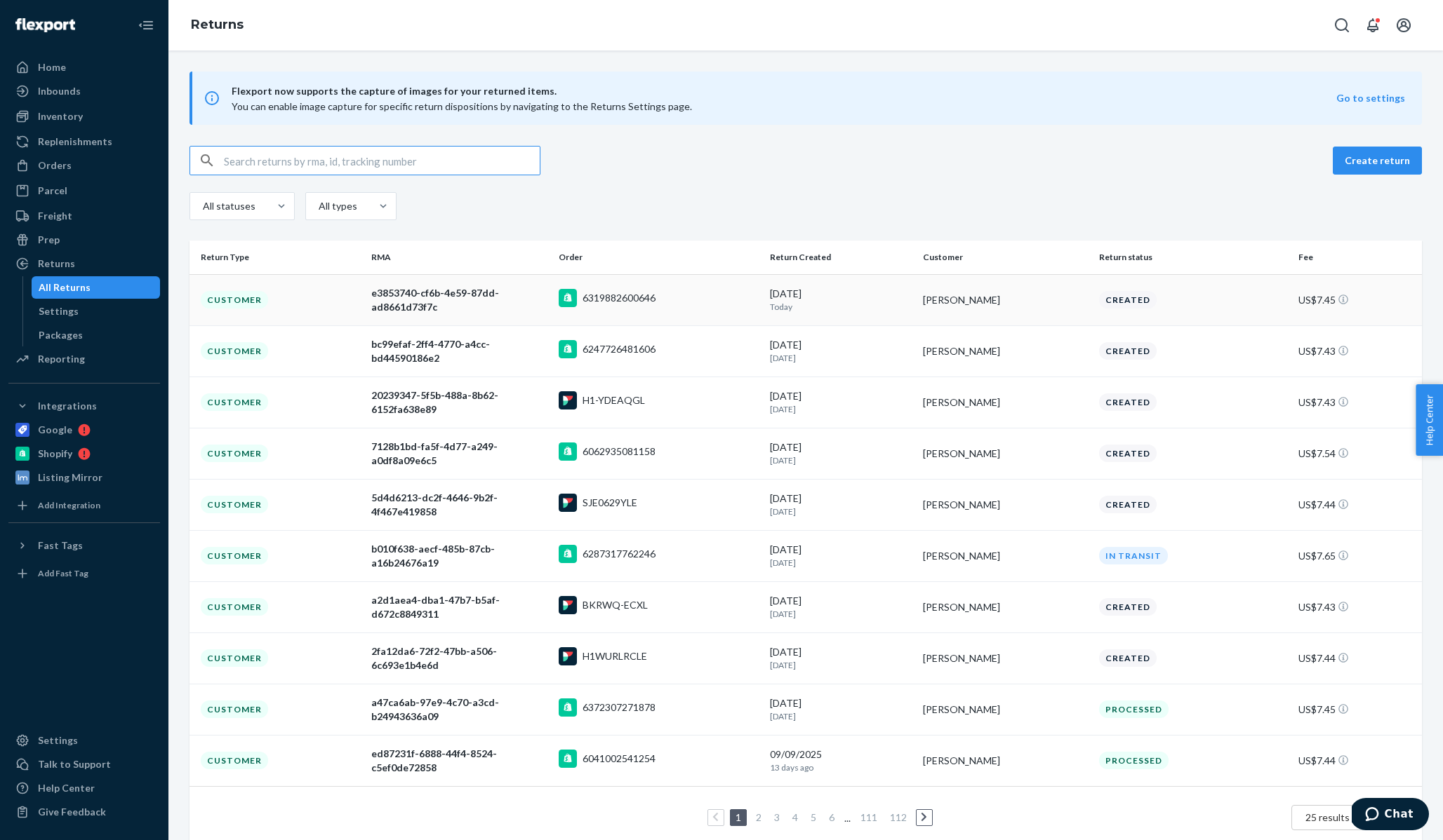
click at [460, 300] on div "e3853740-cf6b-4e59-87dd-ad8661d73f7c" at bounding box center [460, 300] width 177 height 28
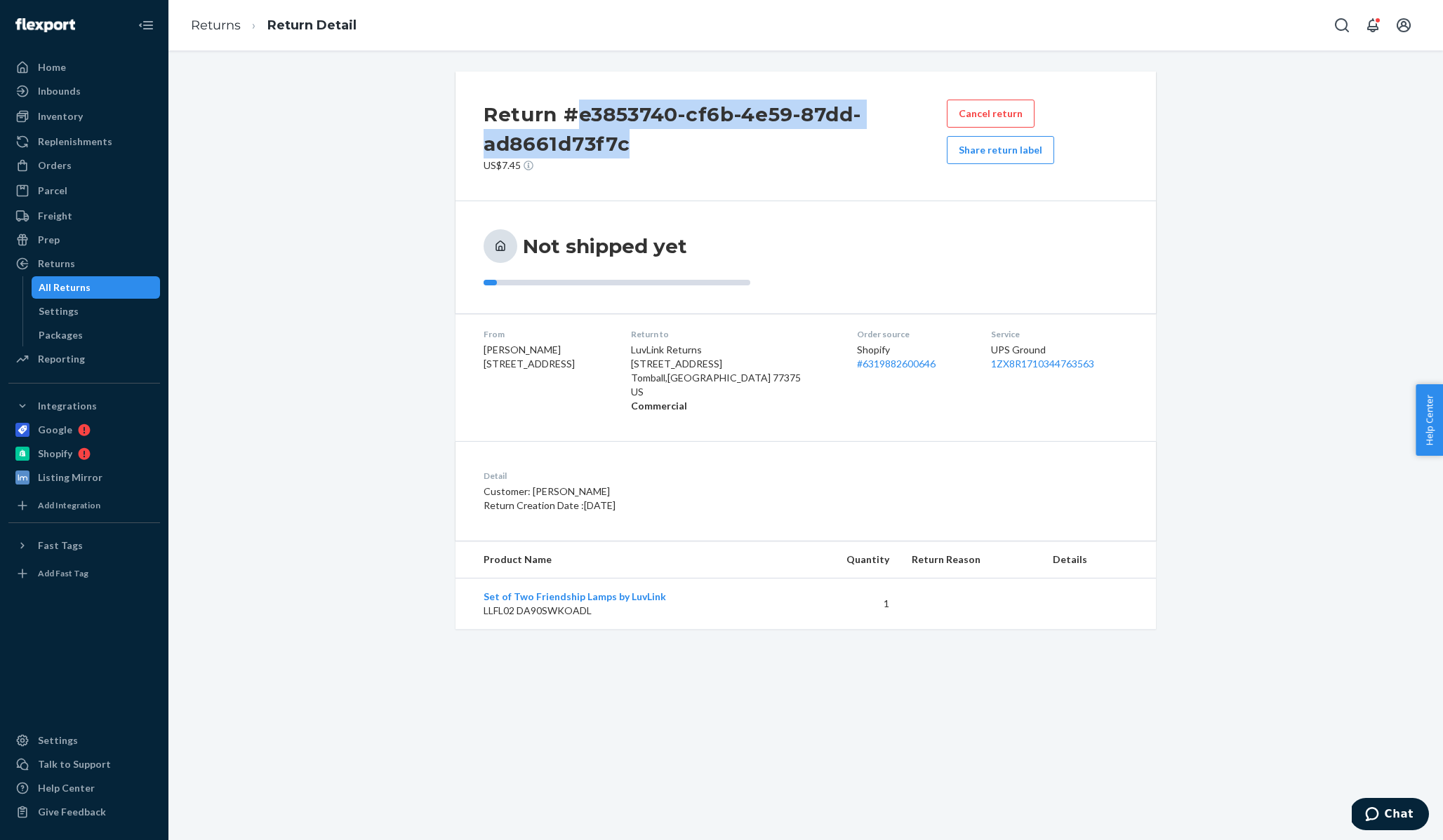
drag, startPoint x: 577, startPoint y: 112, endPoint x: 669, endPoint y: 157, distance: 102.4
click at [669, 157] on h2 "Return #e3853740-cf6b-4e59-87dd-ad8661d73f7c" at bounding box center [715, 128] width 463 height 59
copy h2 "e3853740-cf6b-4e59-87dd-ad8661d73f7c"
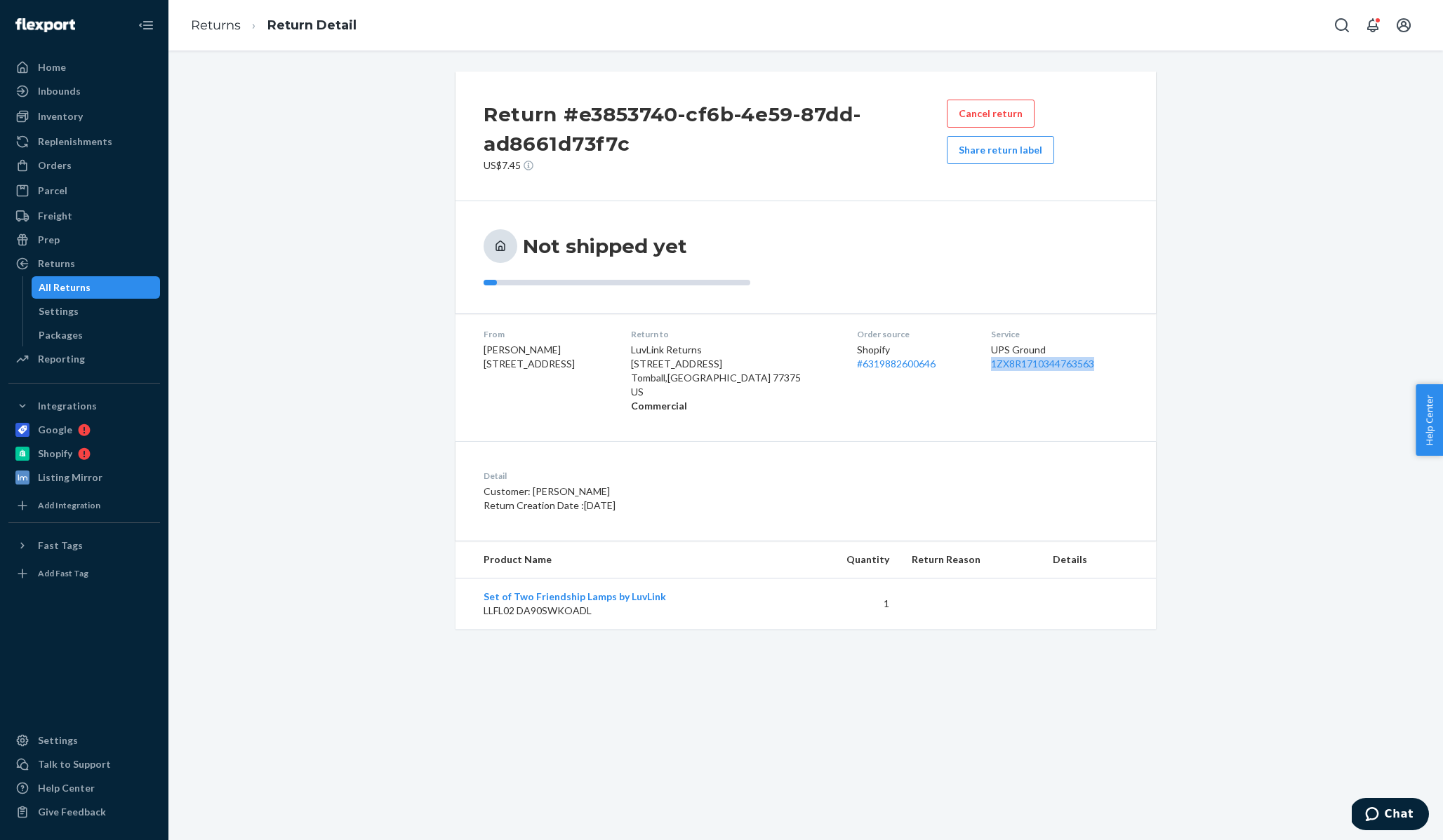
drag, startPoint x: 1089, startPoint y: 395, endPoint x: 974, endPoint y: 364, distance: 119.1
click at [974, 364] on dl "From Roxanne Audy 7383 Vt Route 22A Addison, VT 05491-8922 Return to LuvLink Re…" at bounding box center [805, 370] width 700 height 114
copy link "1ZX8R1710344763563"
